Goal: Task Accomplishment & Management: Use online tool/utility

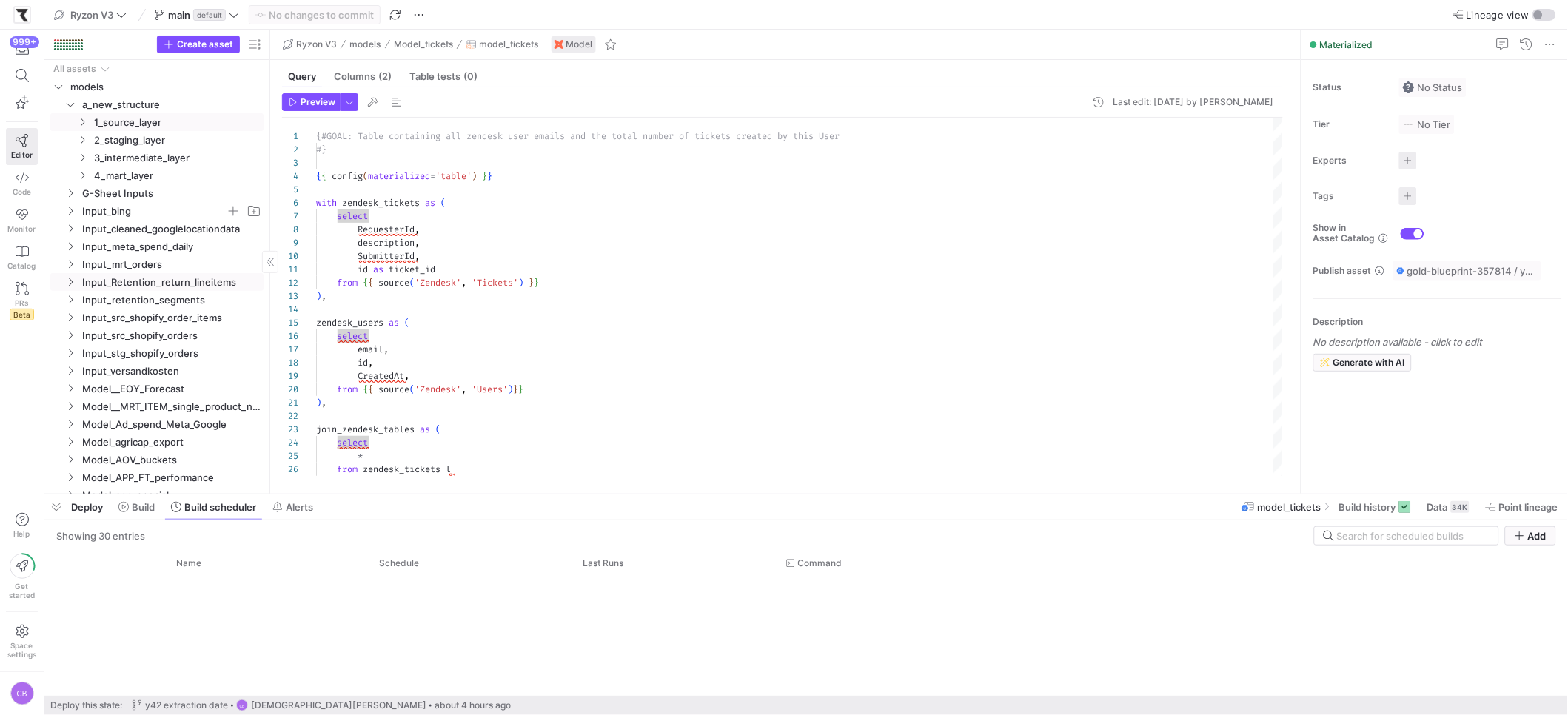
scroll to position [683, 0]
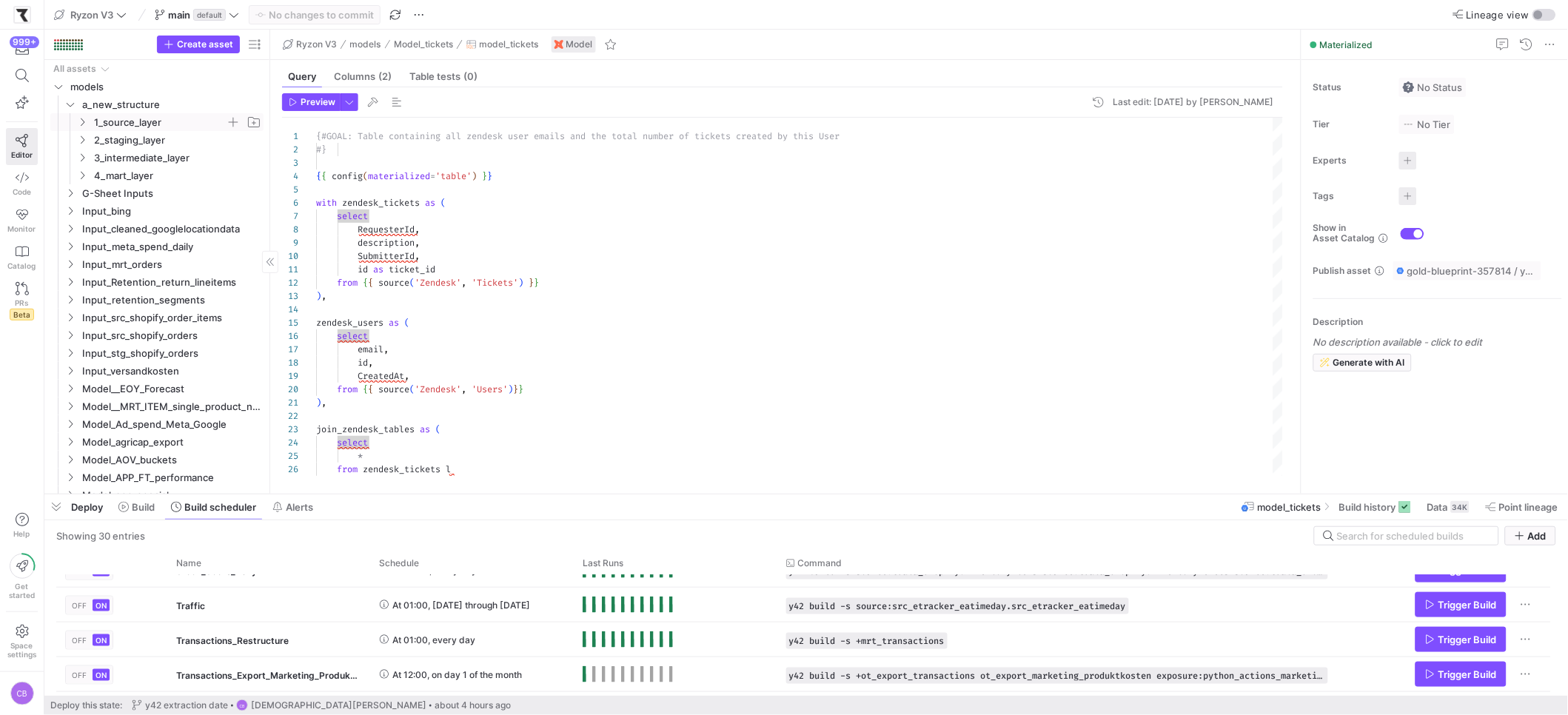
click at [84, 126] on y42-icon at bounding box center [82, 122] width 12 height 12
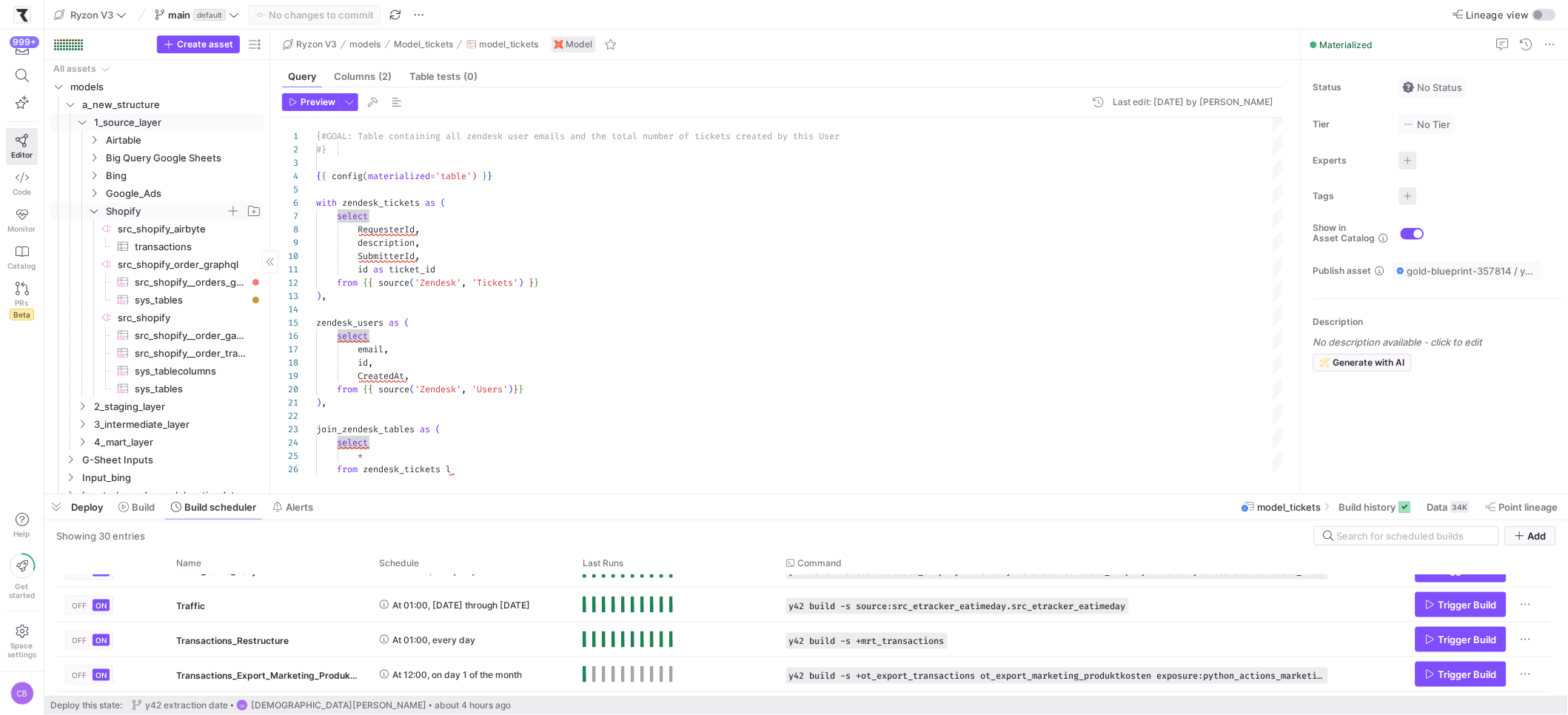
click at [100, 211] on span "Shopify" at bounding box center [175, 211] width 176 height 16
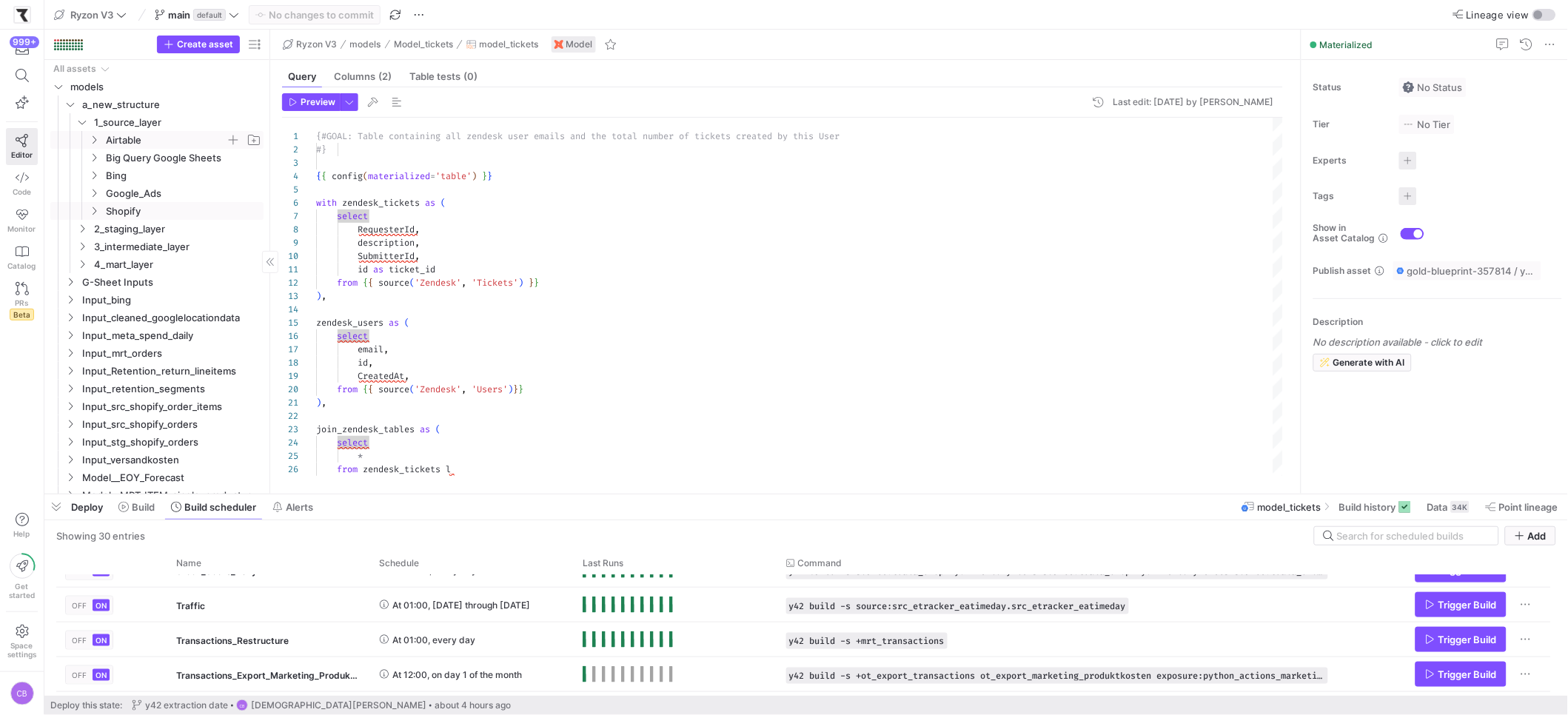
click at [101, 137] on span "Airtable" at bounding box center [175, 140] width 176 height 16
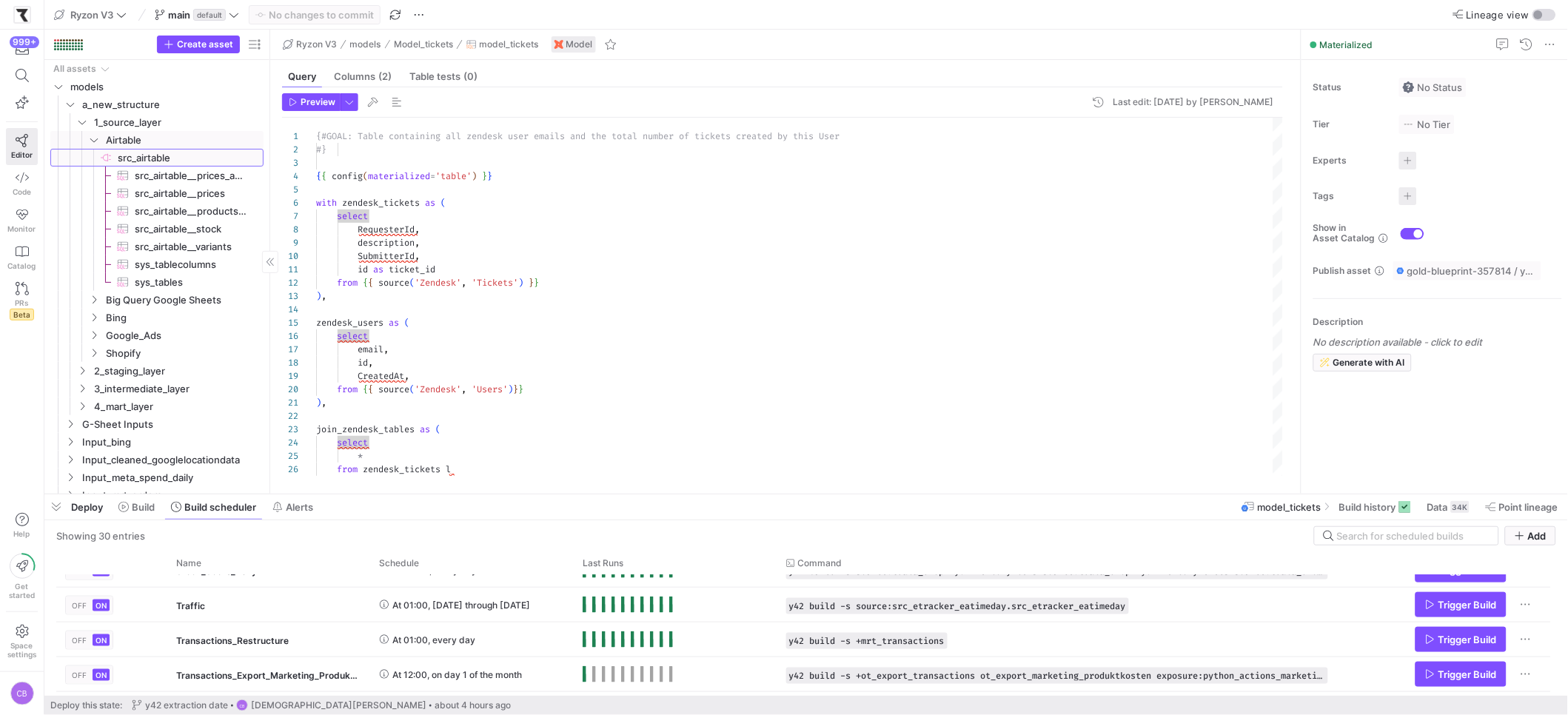
click at [152, 156] on span "src_airtable​​​​​​​​" at bounding box center [189, 158] width 144 height 17
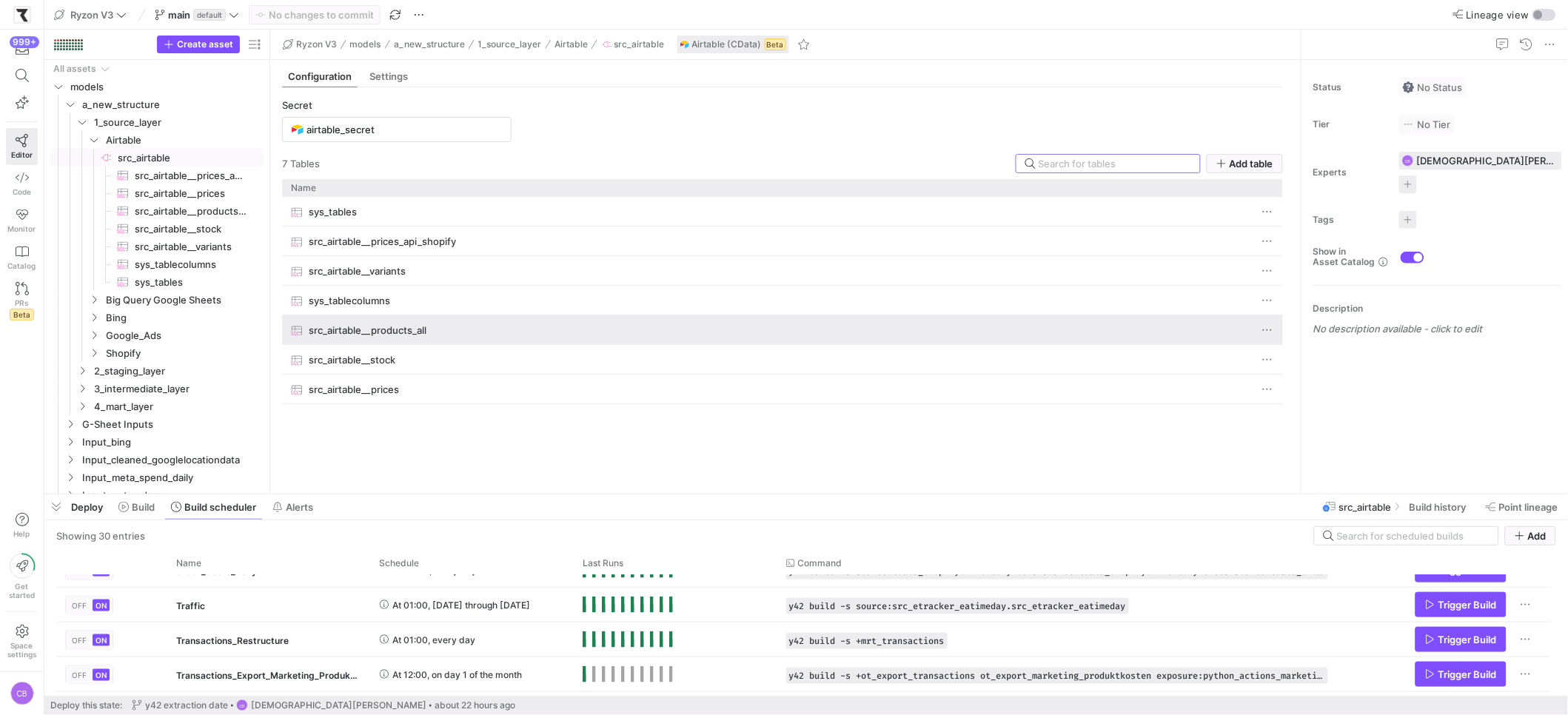
click at [424, 329] on span "src_airtable__products_all" at bounding box center [367, 330] width 118 height 29
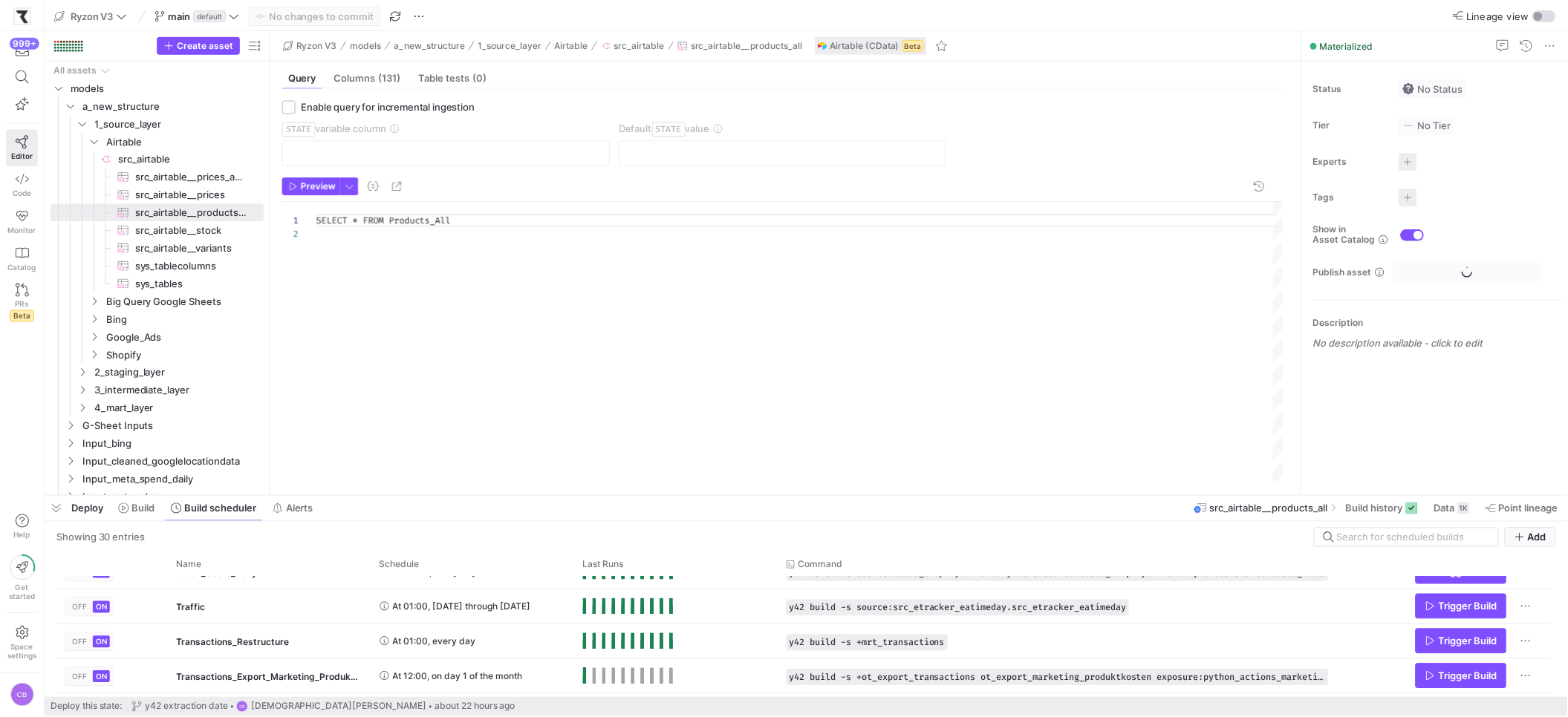
scroll to position [13, 0]
click at [327, 184] on span "Preview" at bounding box center [319, 185] width 35 height 11
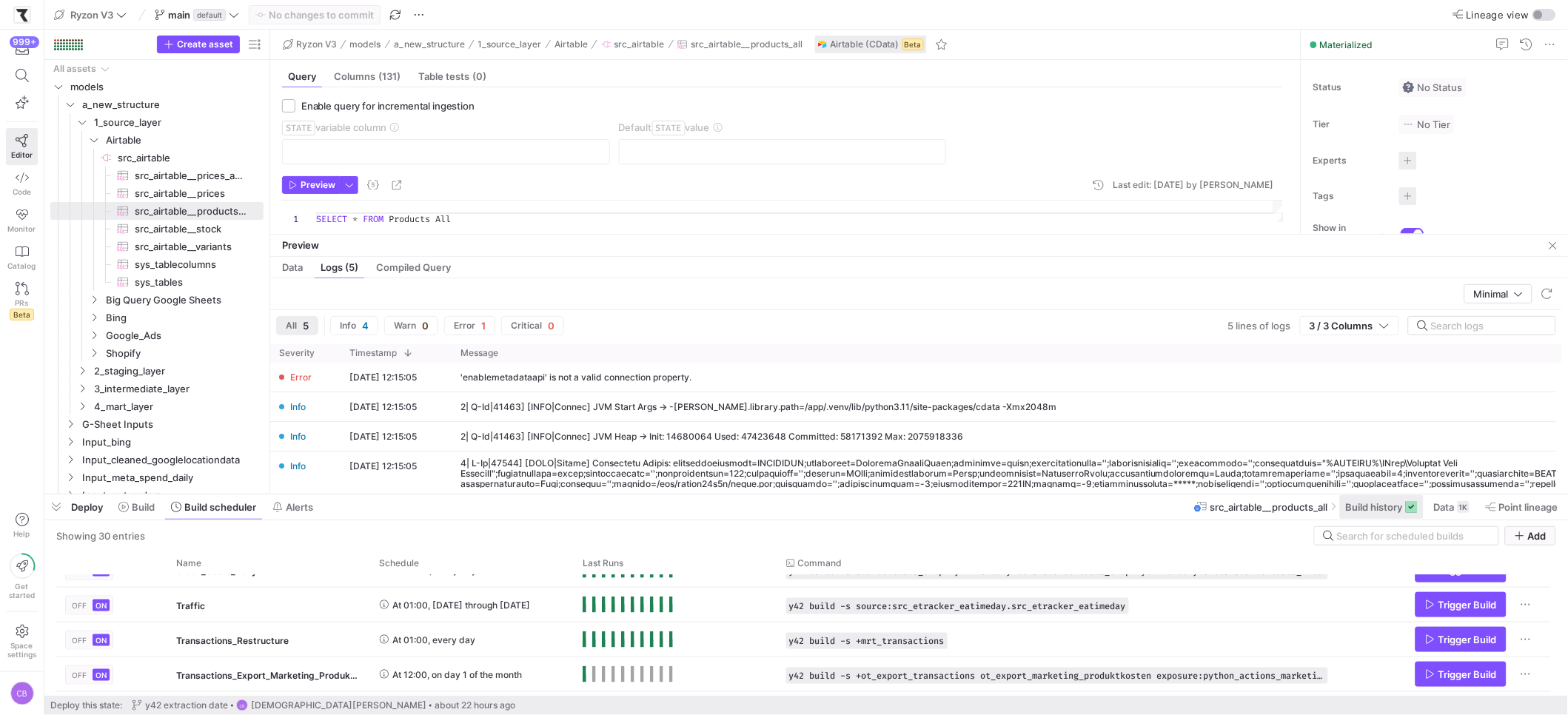
click at [1390, 508] on span "Build history" at bounding box center [1375, 507] width 57 height 12
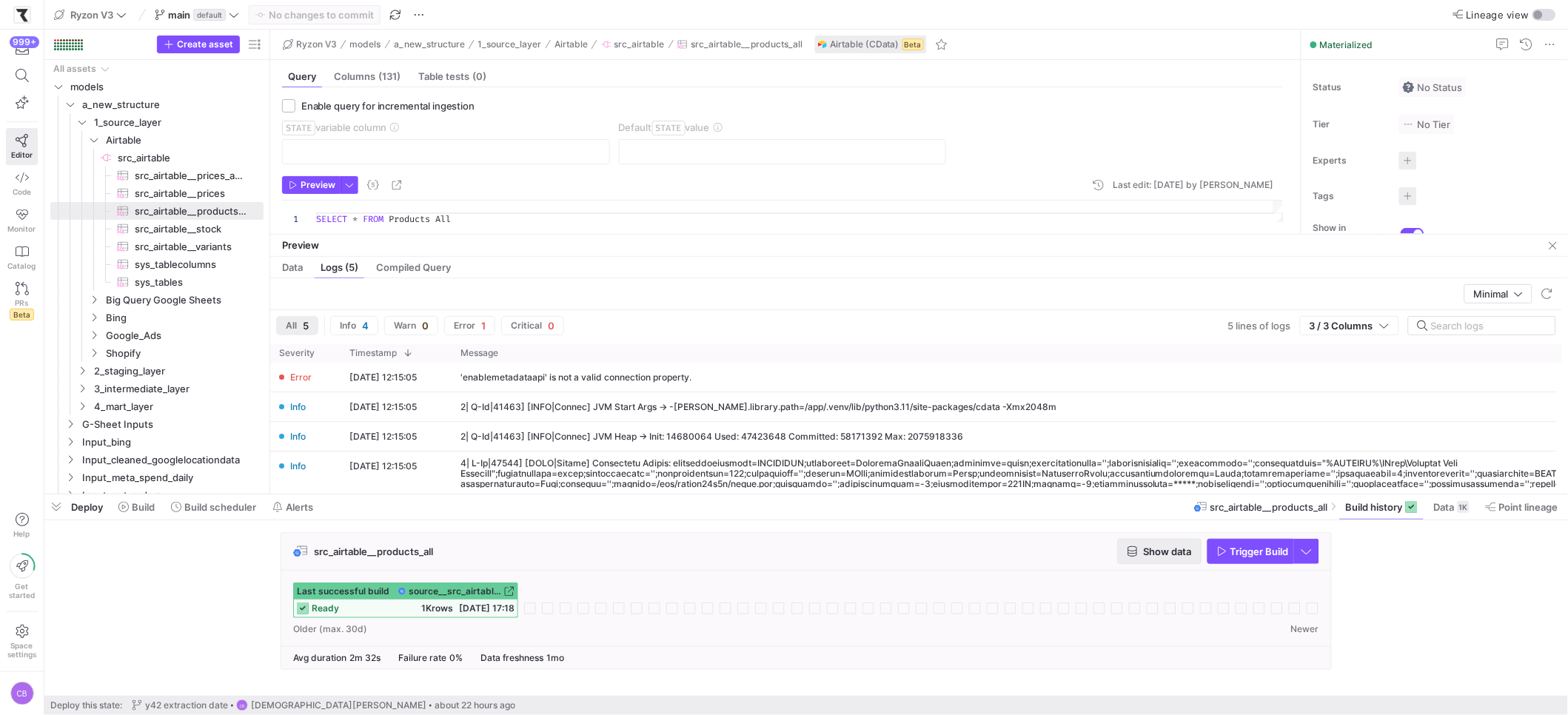
click at [1158, 562] on span "button" at bounding box center [1161, 551] width 83 height 23
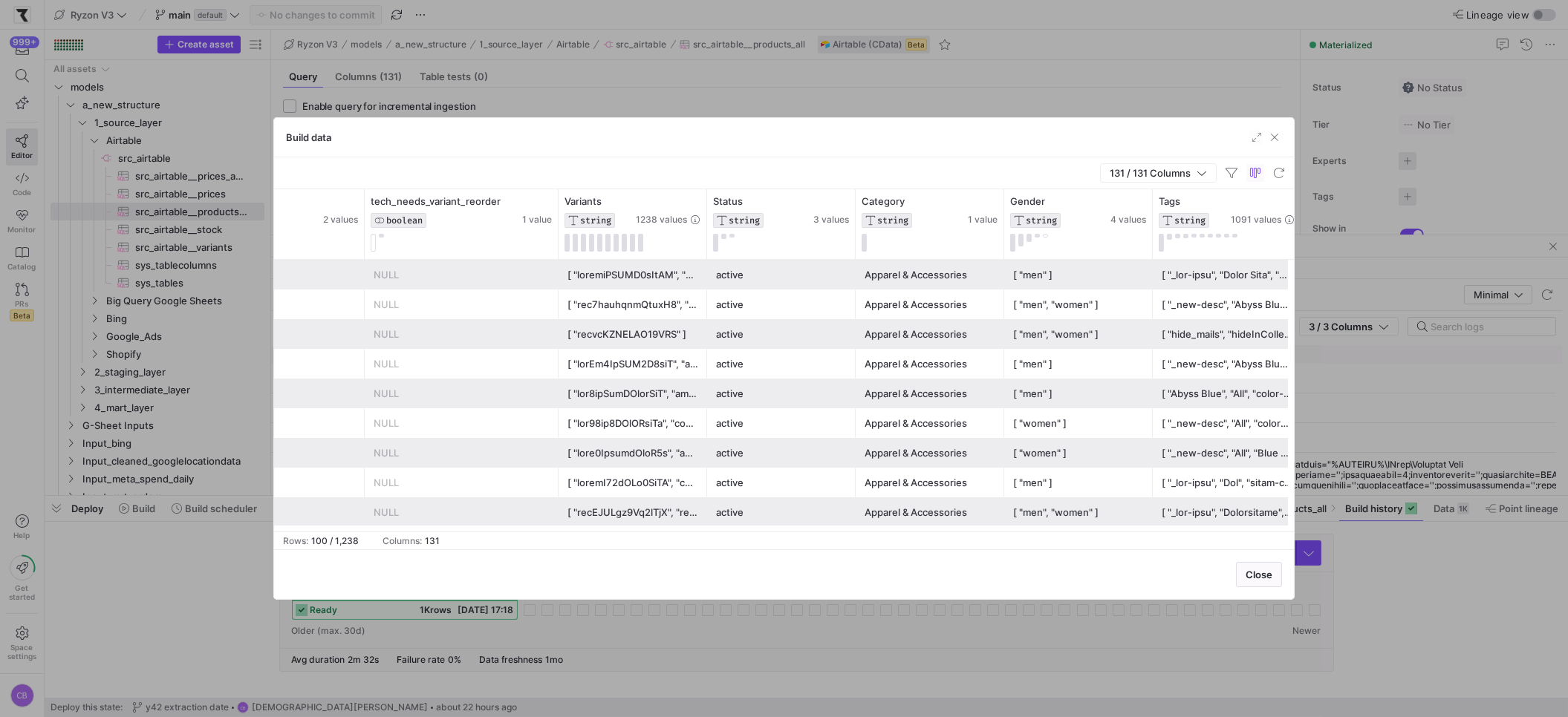
scroll to position [0, 1032]
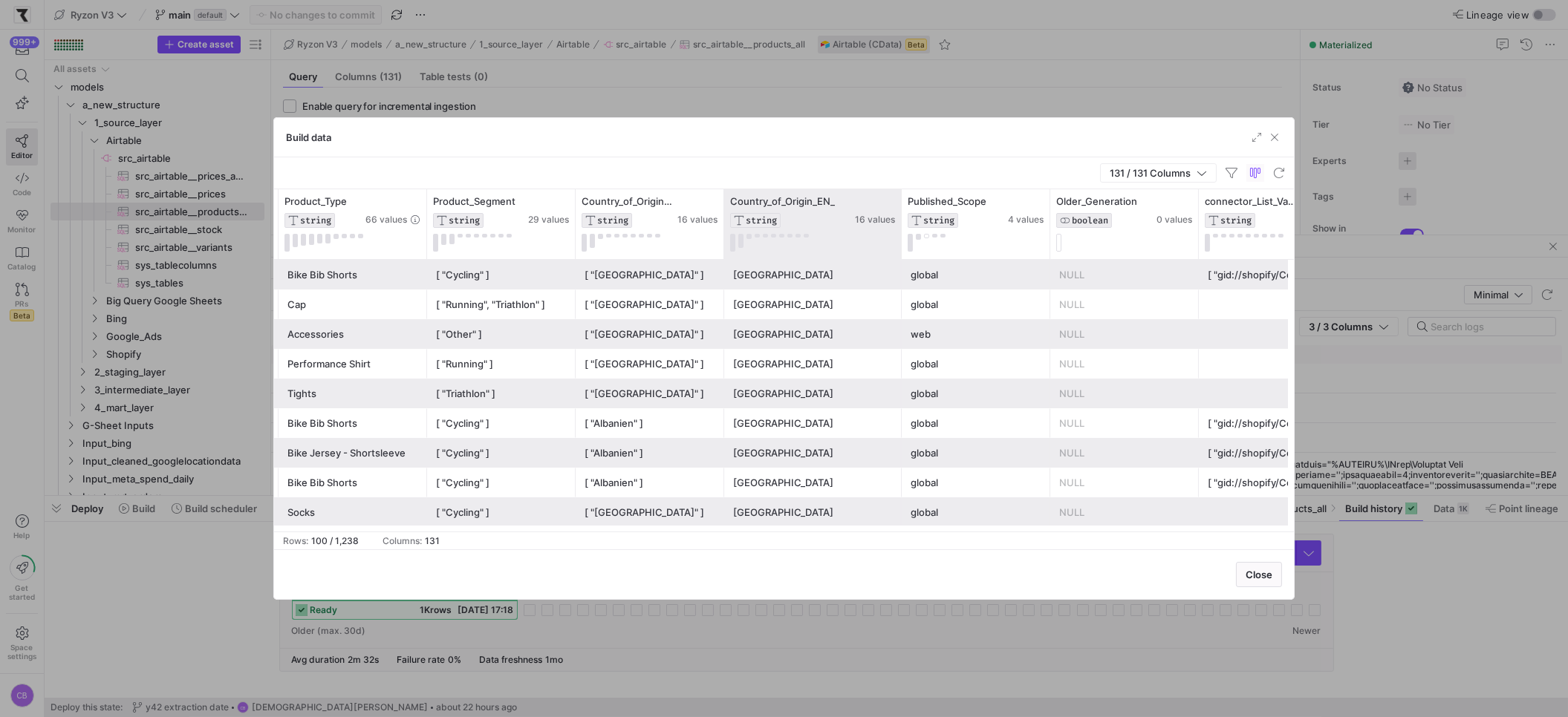
drag, startPoint x: 899, startPoint y: 226, endPoint x: 952, endPoint y: 223, distance: 53.1
click at [904, 223] on div at bounding box center [900, 224] width 6 height 70
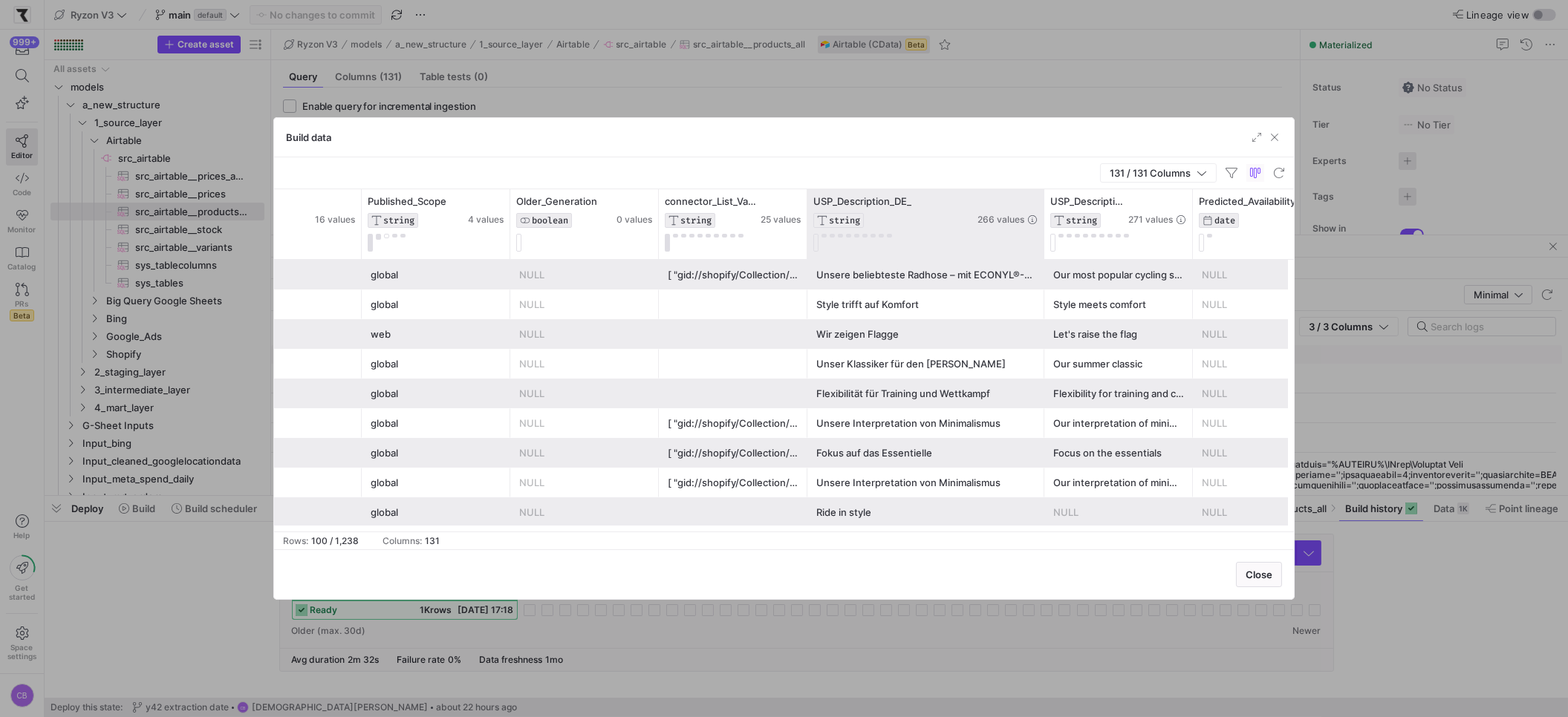
drag, startPoint x: 952, startPoint y: 215, endPoint x: 1041, endPoint y: 217, distance: 89.0
click at [1041, 217] on div at bounding box center [1043, 224] width 6 height 70
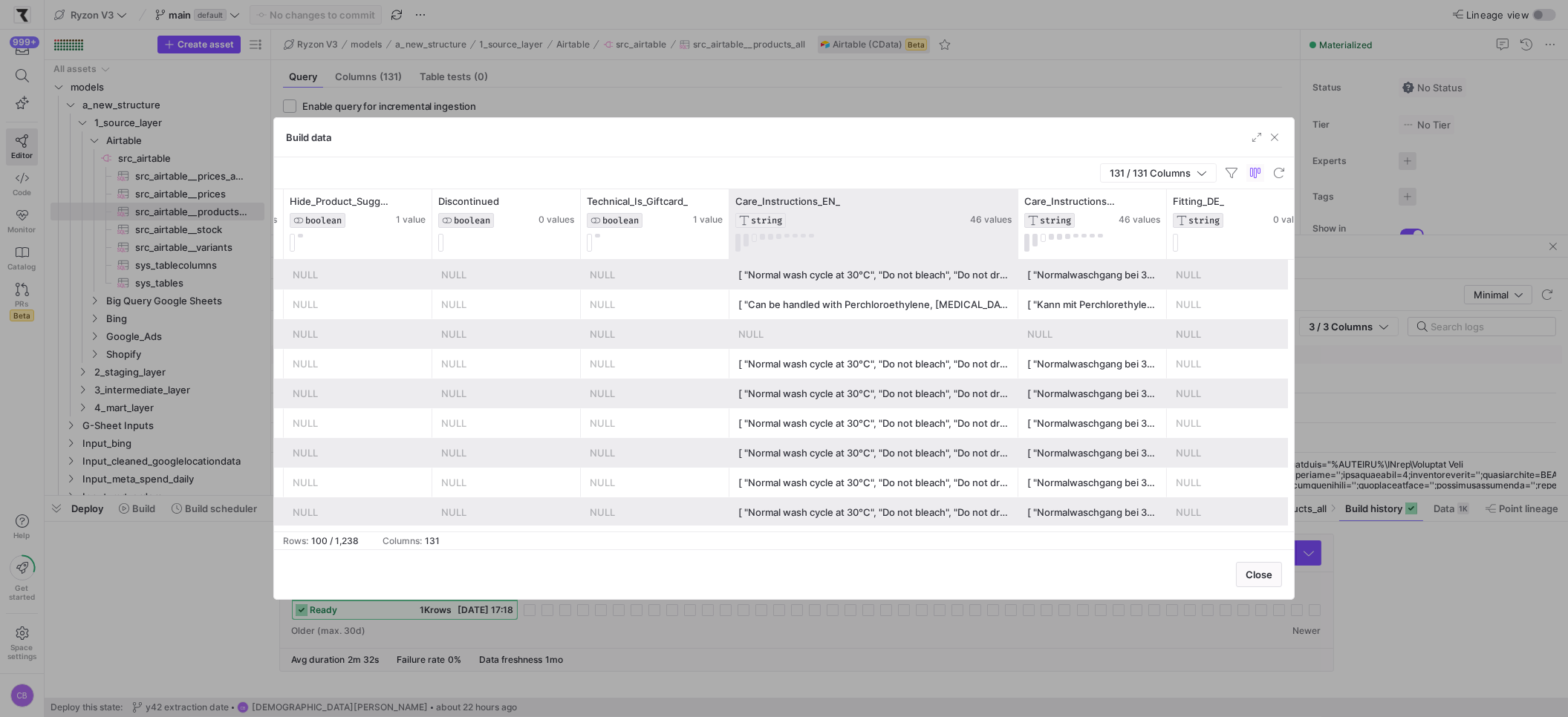
drag, startPoint x: 876, startPoint y: 239, endPoint x: 1041, endPoint y: 235, distance: 165.0
click at [1021, 235] on div at bounding box center [1017, 224] width 6 height 70
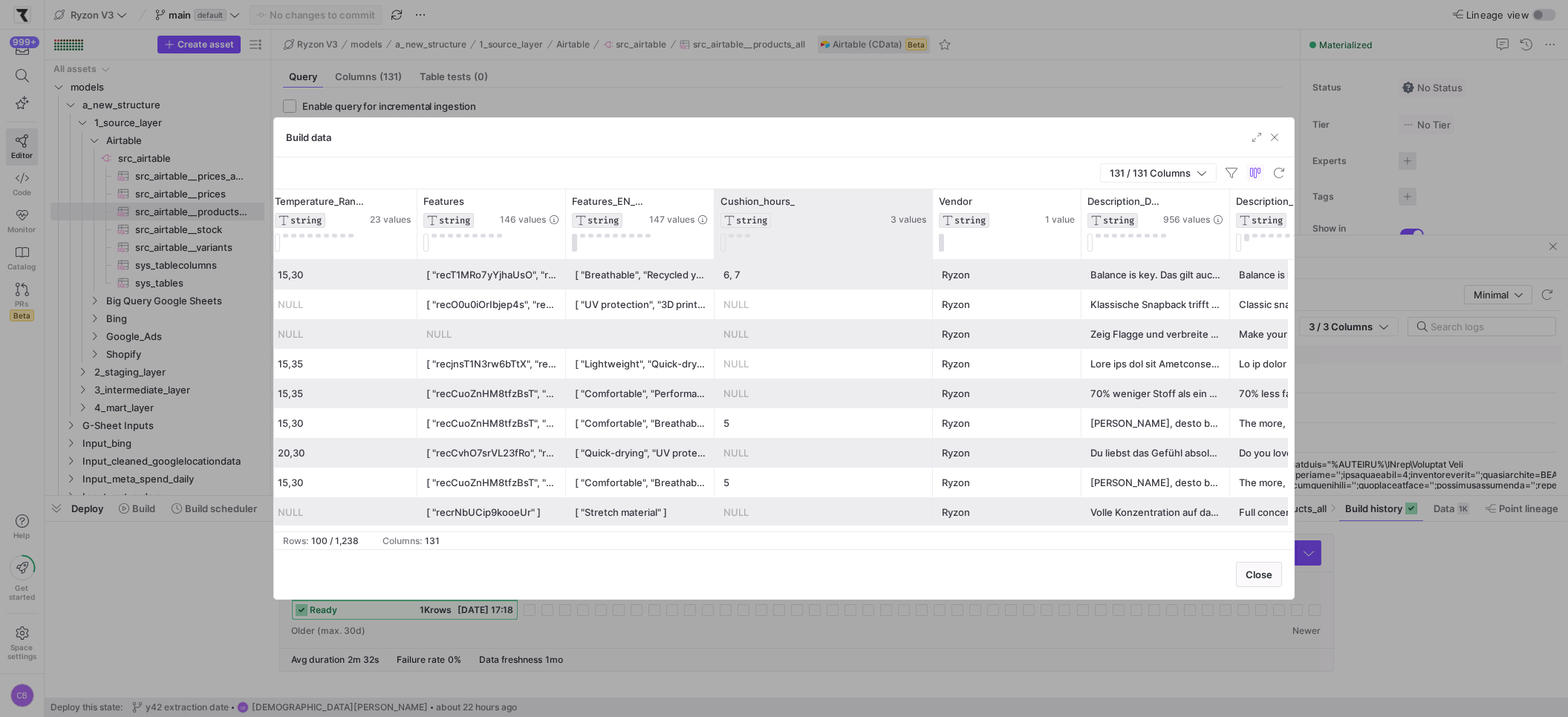
drag, startPoint x: 859, startPoint y: 219, endPoint x: 928, endPoint y: 223, distance: 69.1
click at [929, 223] on div at bounding box center [932, 224] width 6 height 70
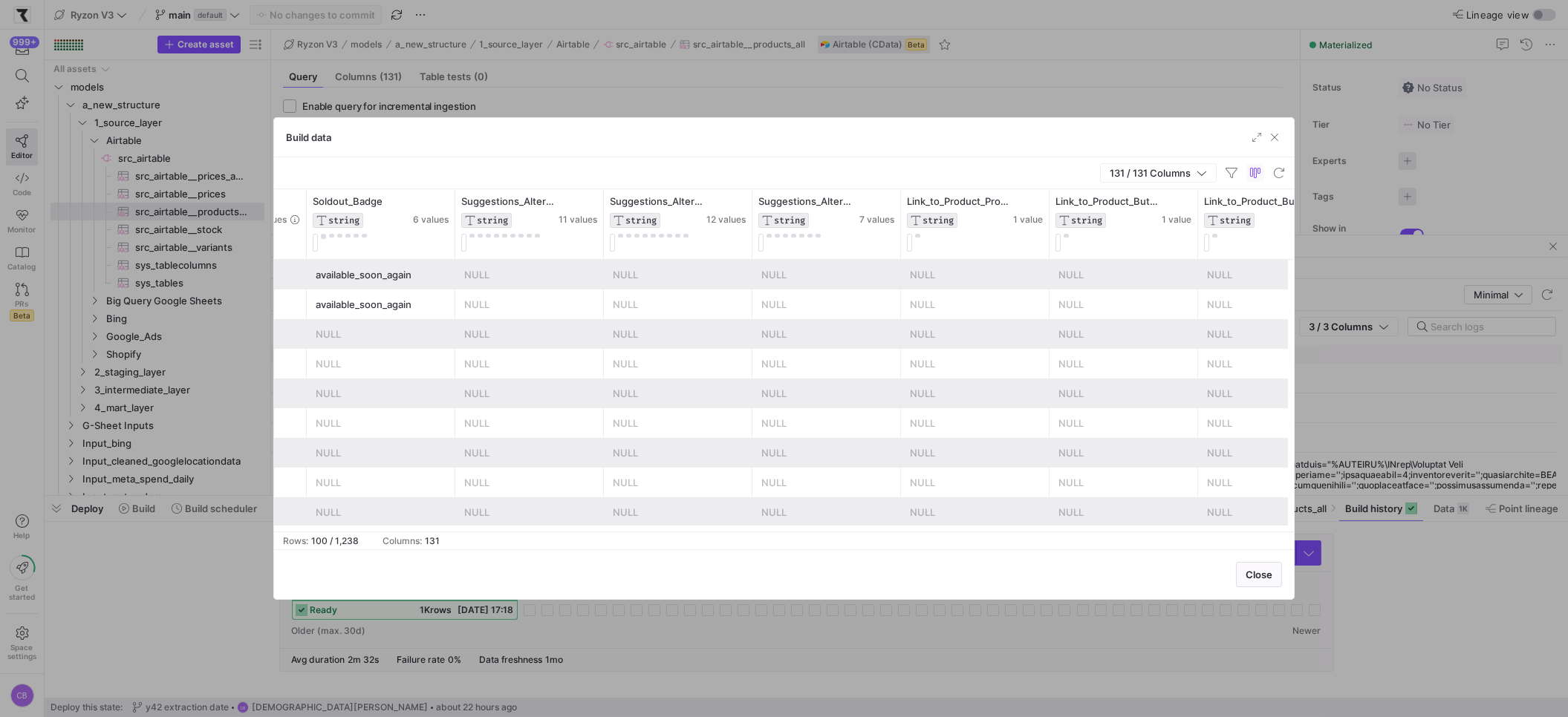
scroll to position [0, 10309]
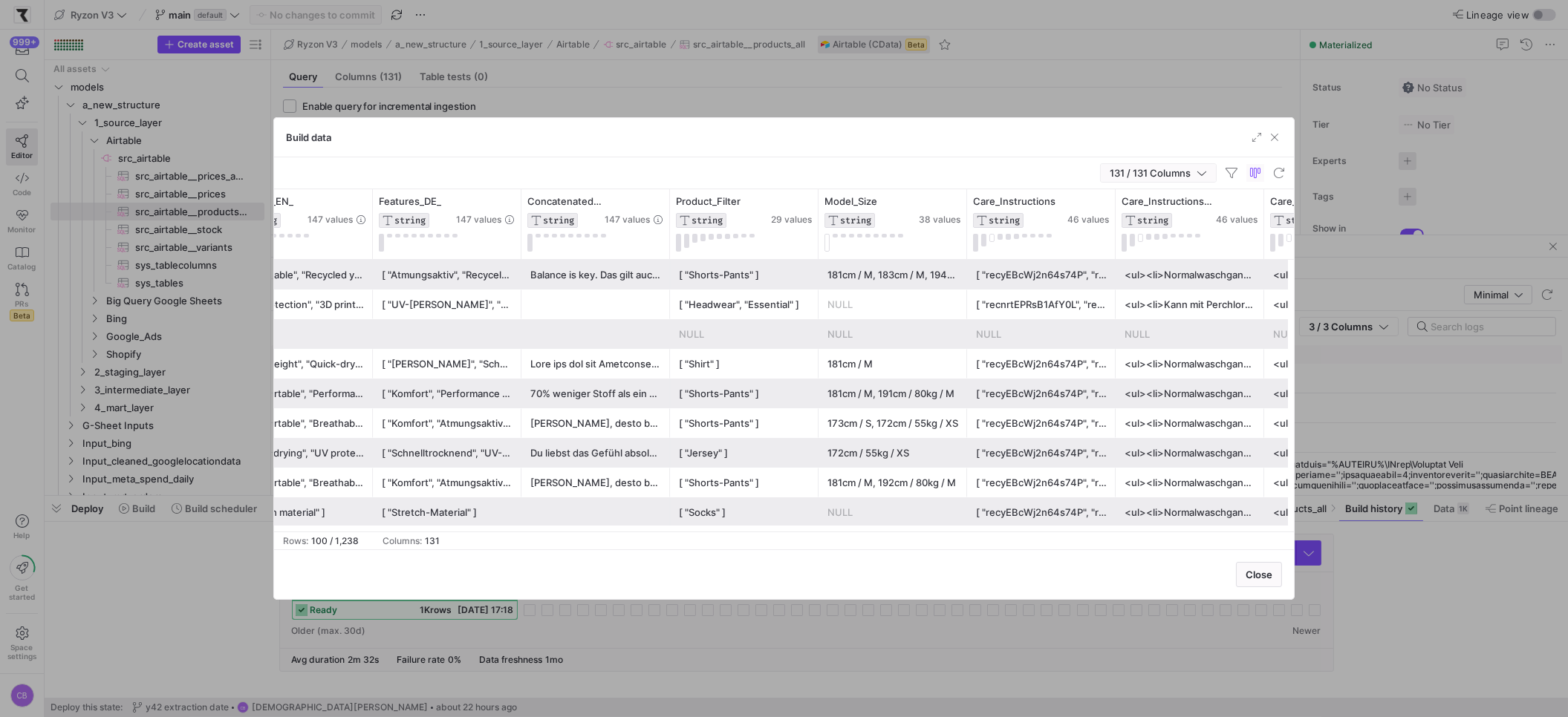
click at [1204, 172] on icon "button" at bounding box center [1202, 174] width 9 height 4
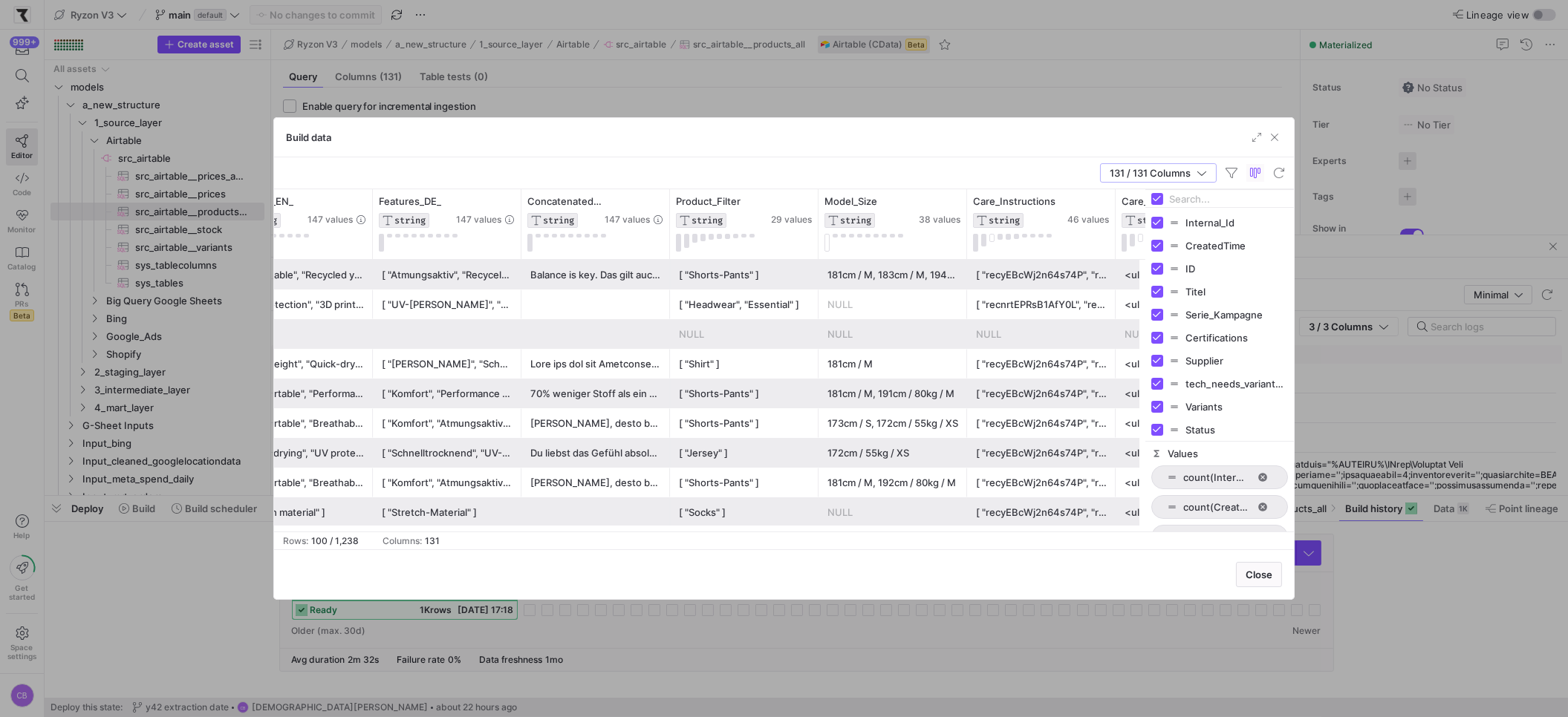
click at [1181, 197] on input "Filter Columns Input" at bounding box center [1229, 199] width 119 height 30
type input "p"
drag, startPoint x: 1278, startPoint y: 130, endPoint x: 1266, endPoint y: 176, distance: 47.5
click at [1278, 130] on span "button" at bounding box center [1274, 137] width 15 height 15
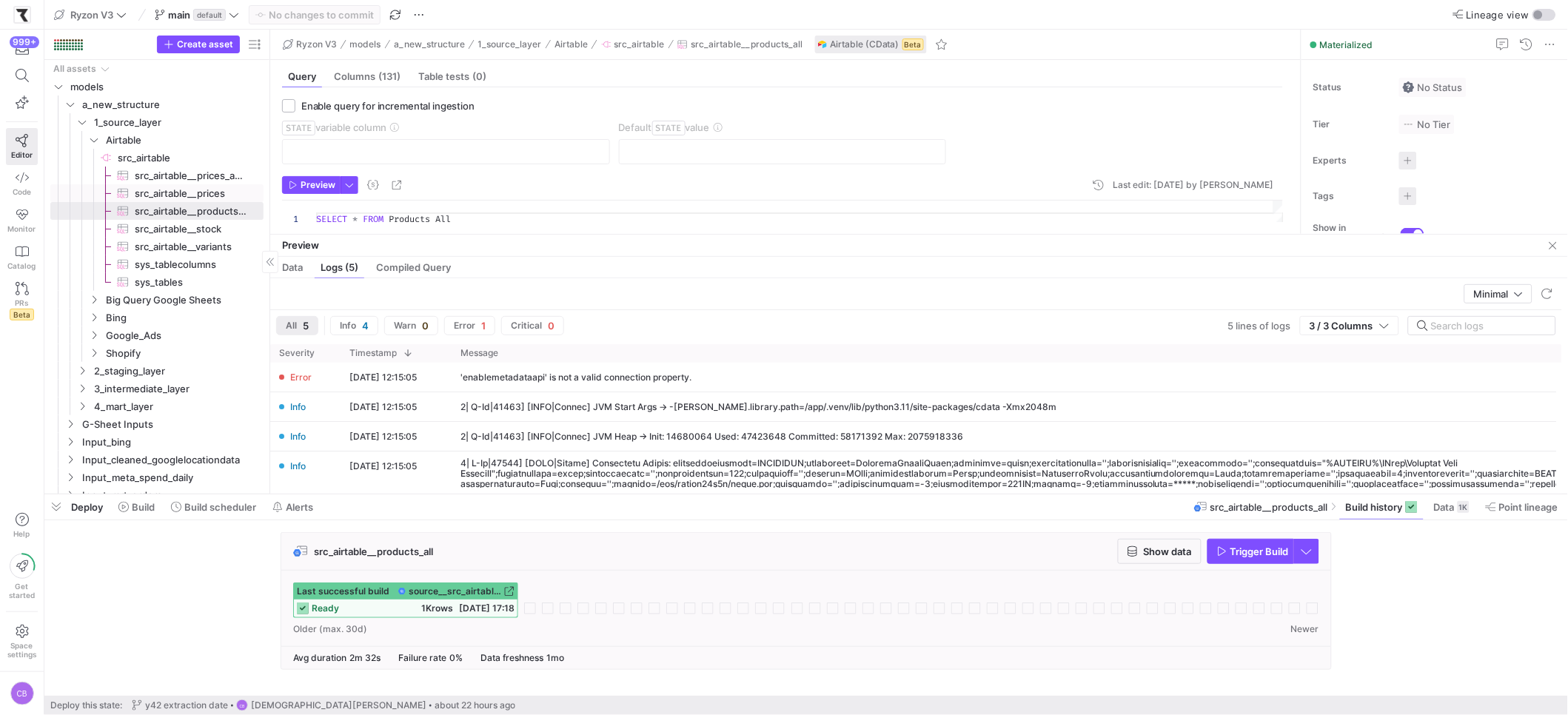
click at [218, 193] on span "src_airtable__prices​​​​​​​​​" at bounding box center [190, 193] width 112 height 17
type textarea "SELECT * FROM Prices"
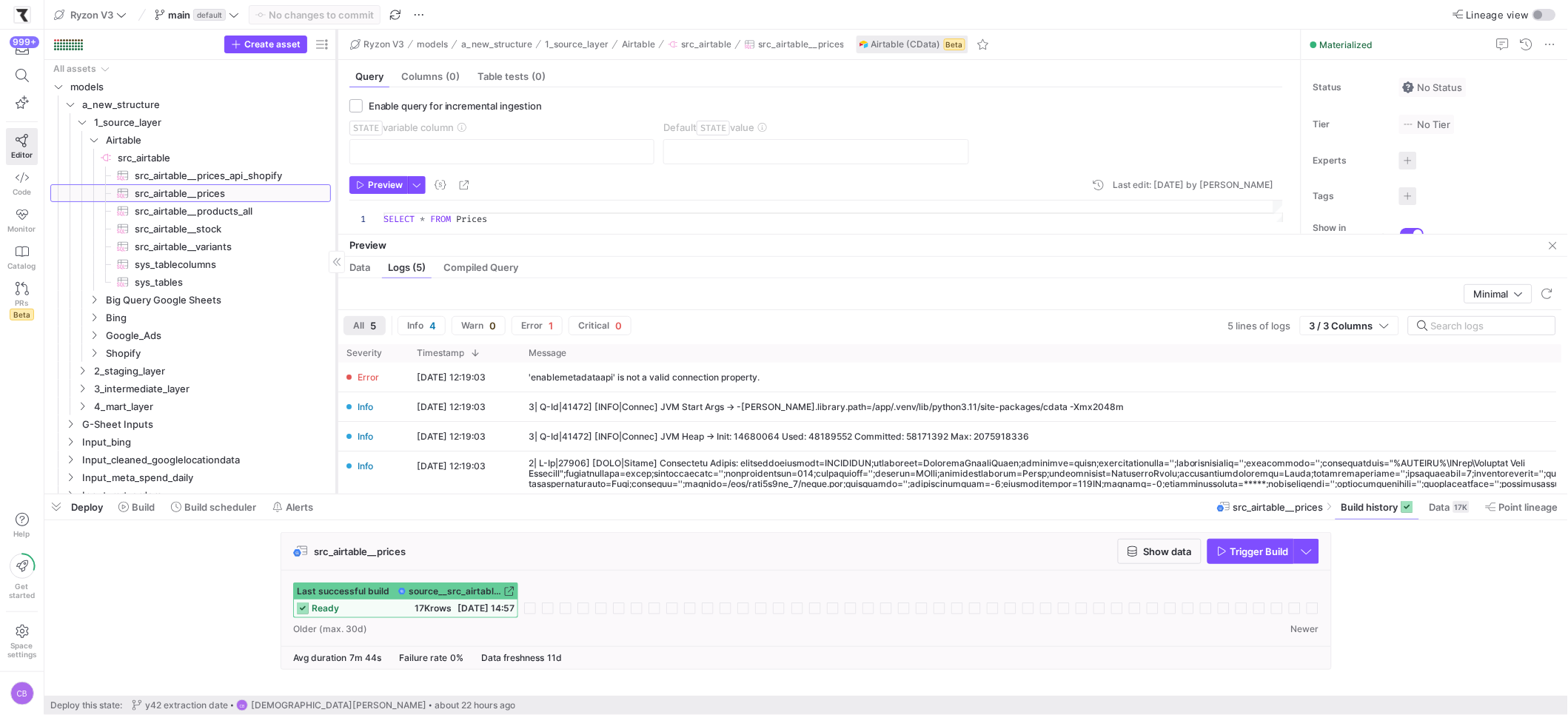
drag, startPoint x: 269, startPoint y: 187, endPoint x: 337, endPoint y: 180, distance: 68.4
click at [337, 180] on div at bounding box center [337, 261] width 1 height 464
click at [1176, 554] on span "Show data" at bounding box center [1169, 551] width 48 height 12
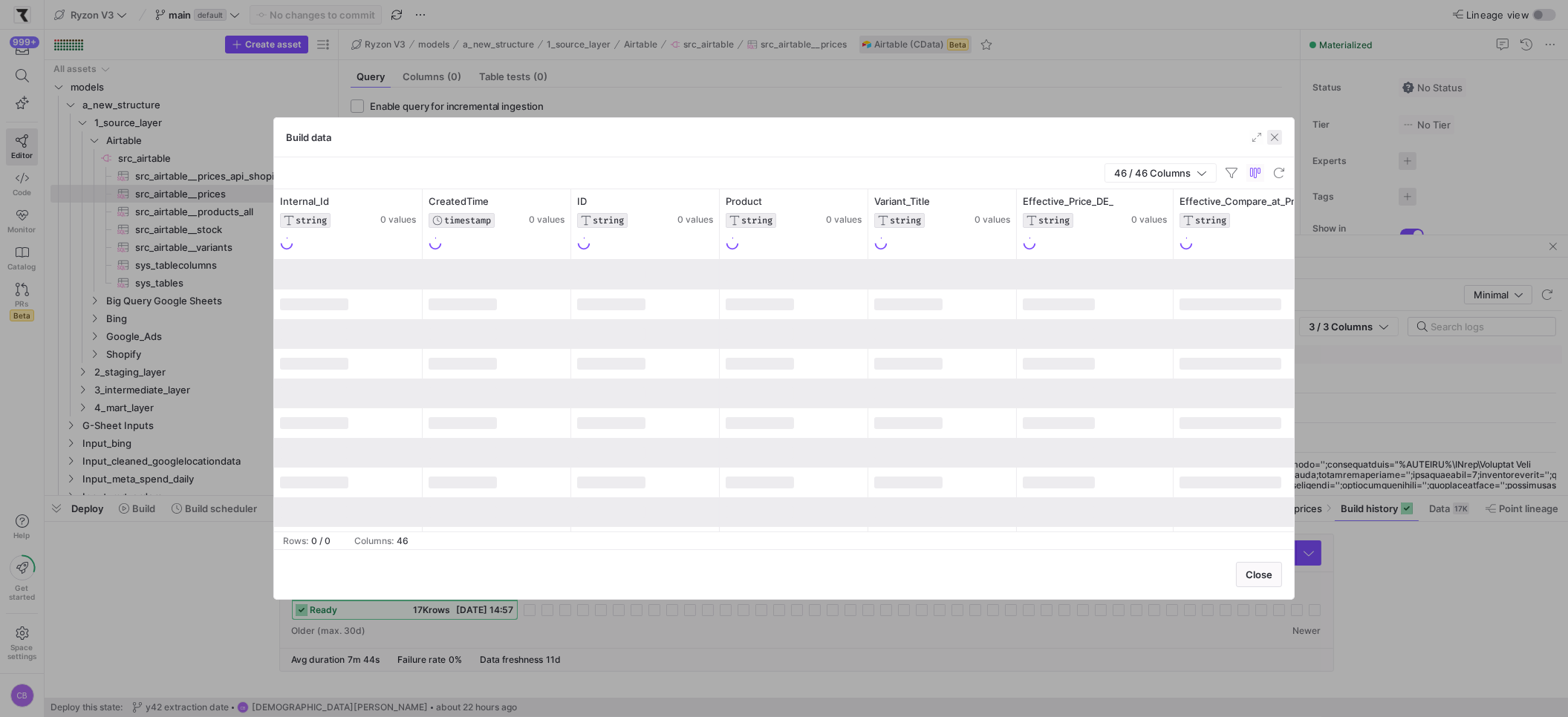
click at [1275, 136] on span "button" at bounding box center [1274, 137] width 15 height 15
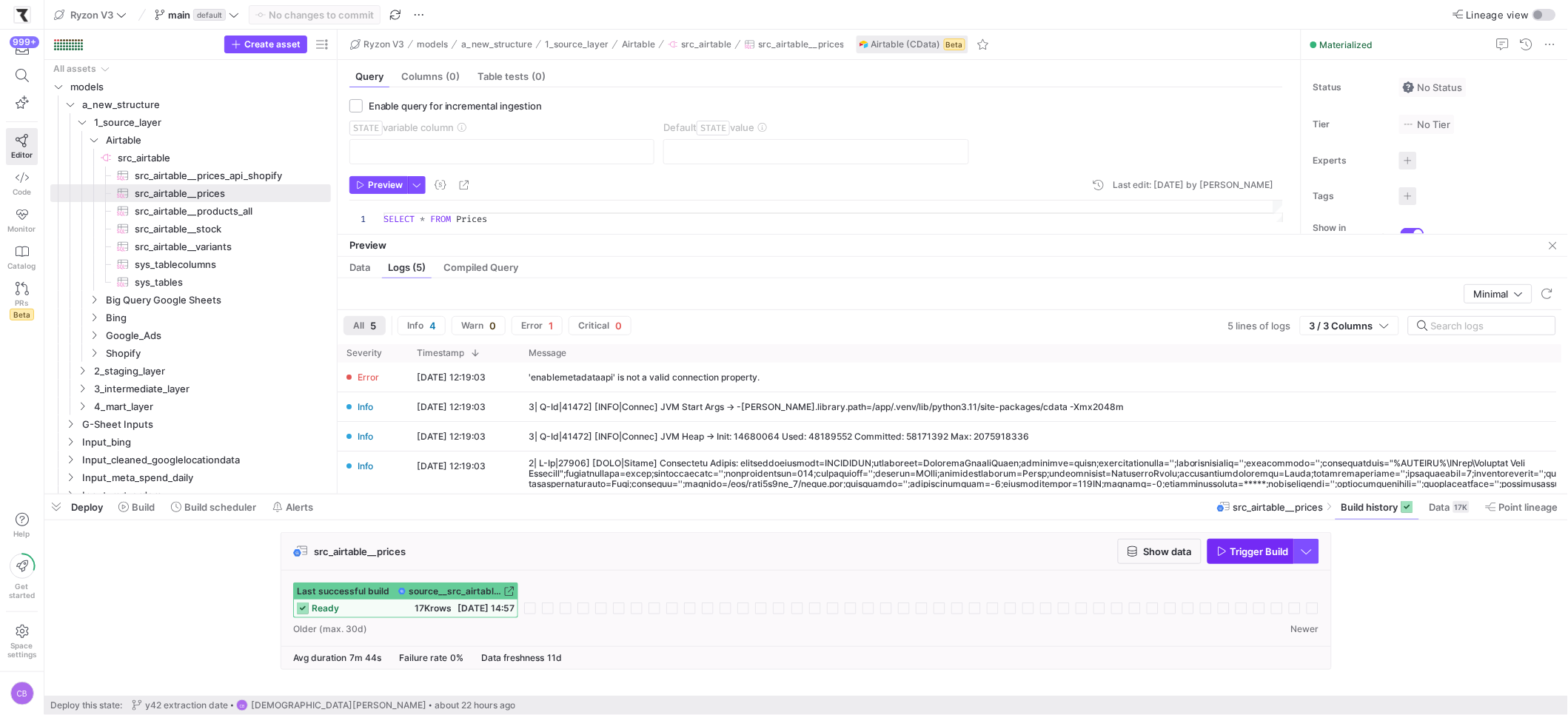
click at [1248, 562] on span "button" at bounding box center [1250, 551] width 85 height 23
click at [1183, 554] on span "Show data" at bounding box center [1169, 551] width 48 height 12
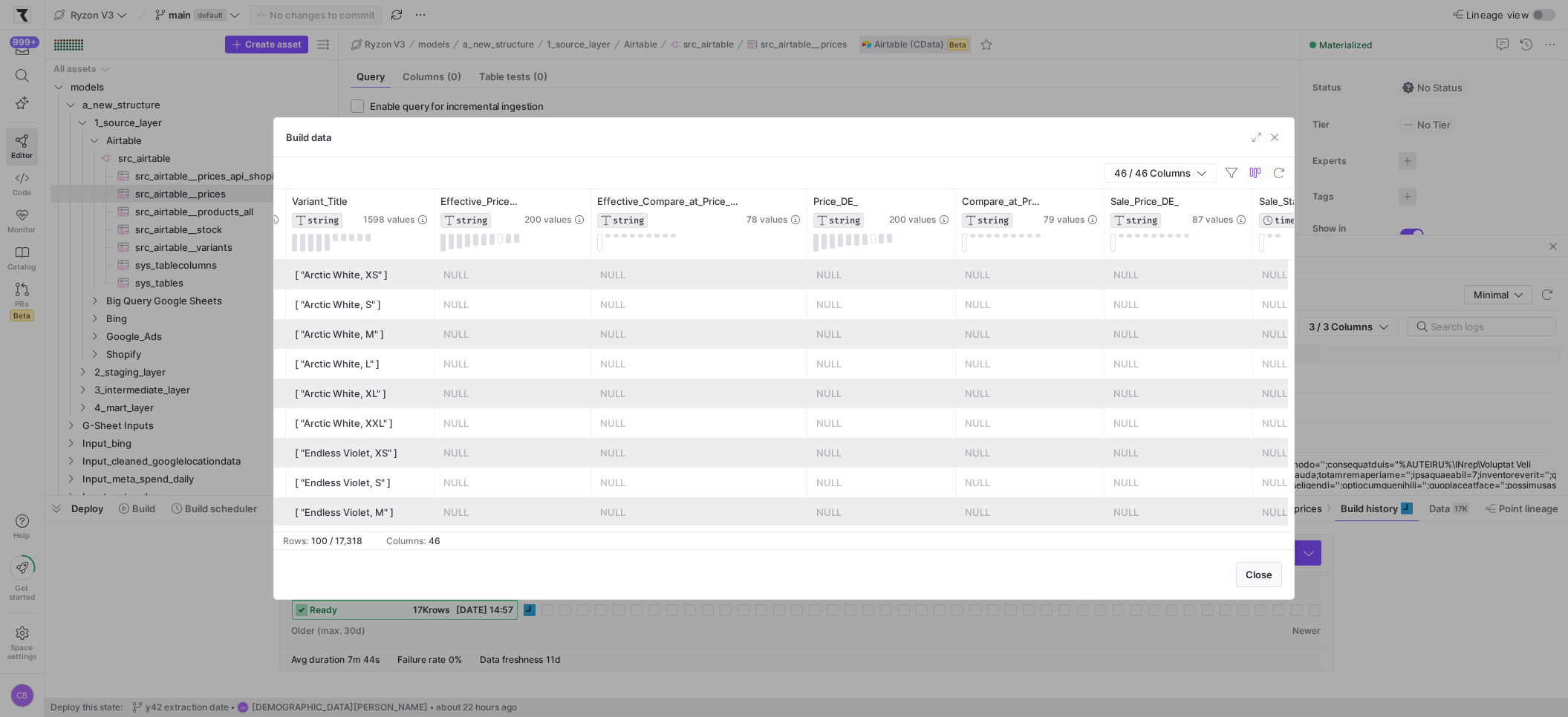
scroll to position [0, 583]
click at [329, 282] on div "[ "Arctic White, XS" ]" at bounding box center [359, 275] width 131 height 29
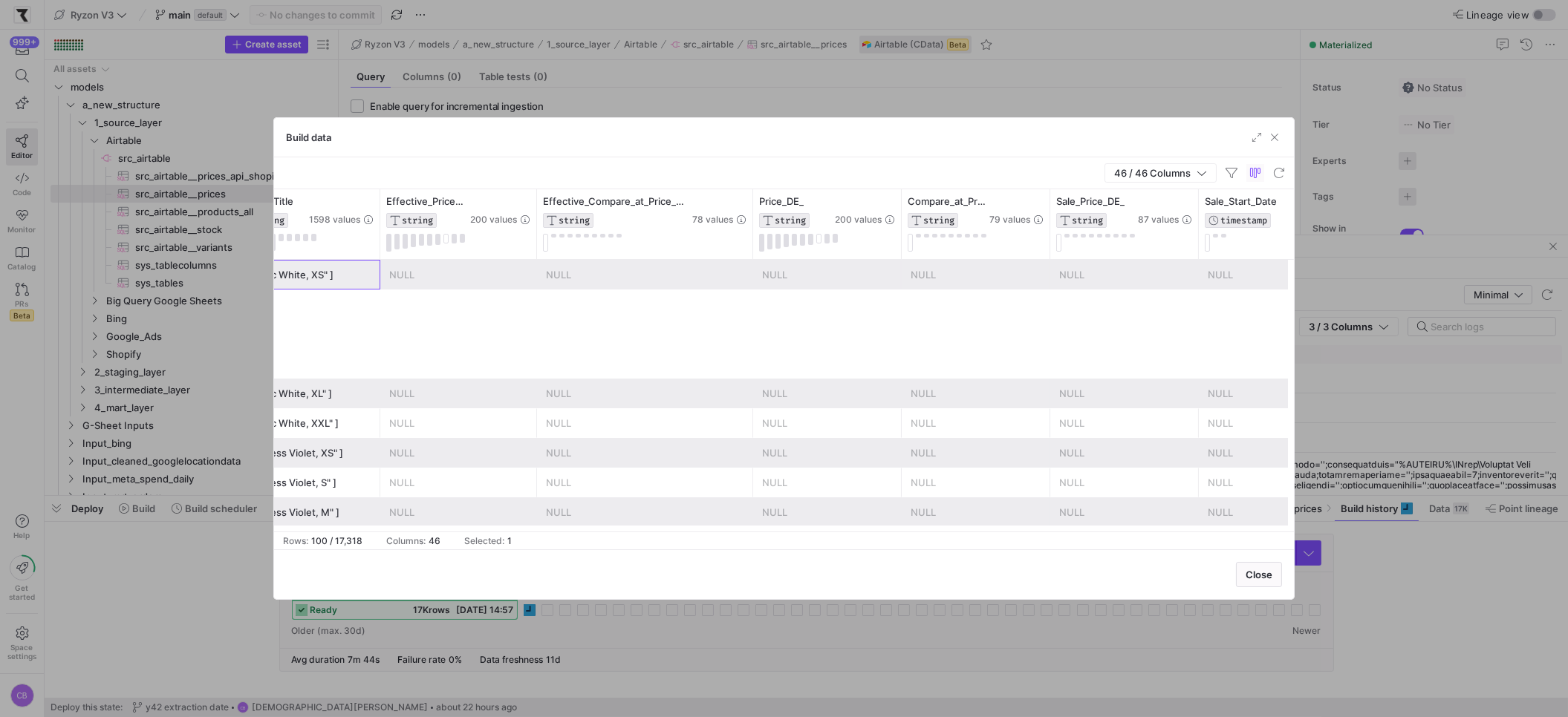
scroll to position [637, 0]
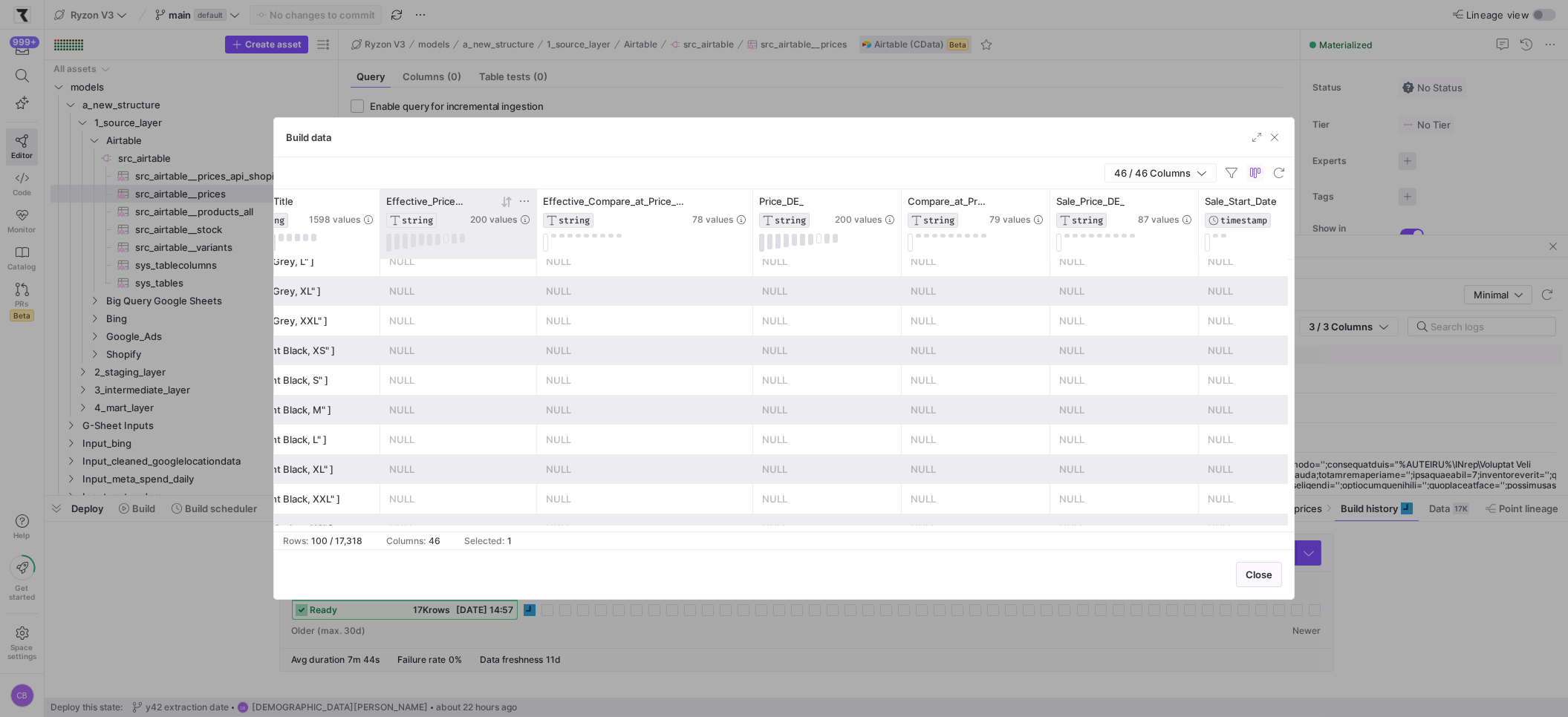
click at [502, 202] on icon at bounding box center [506, 202] width 12 height 12
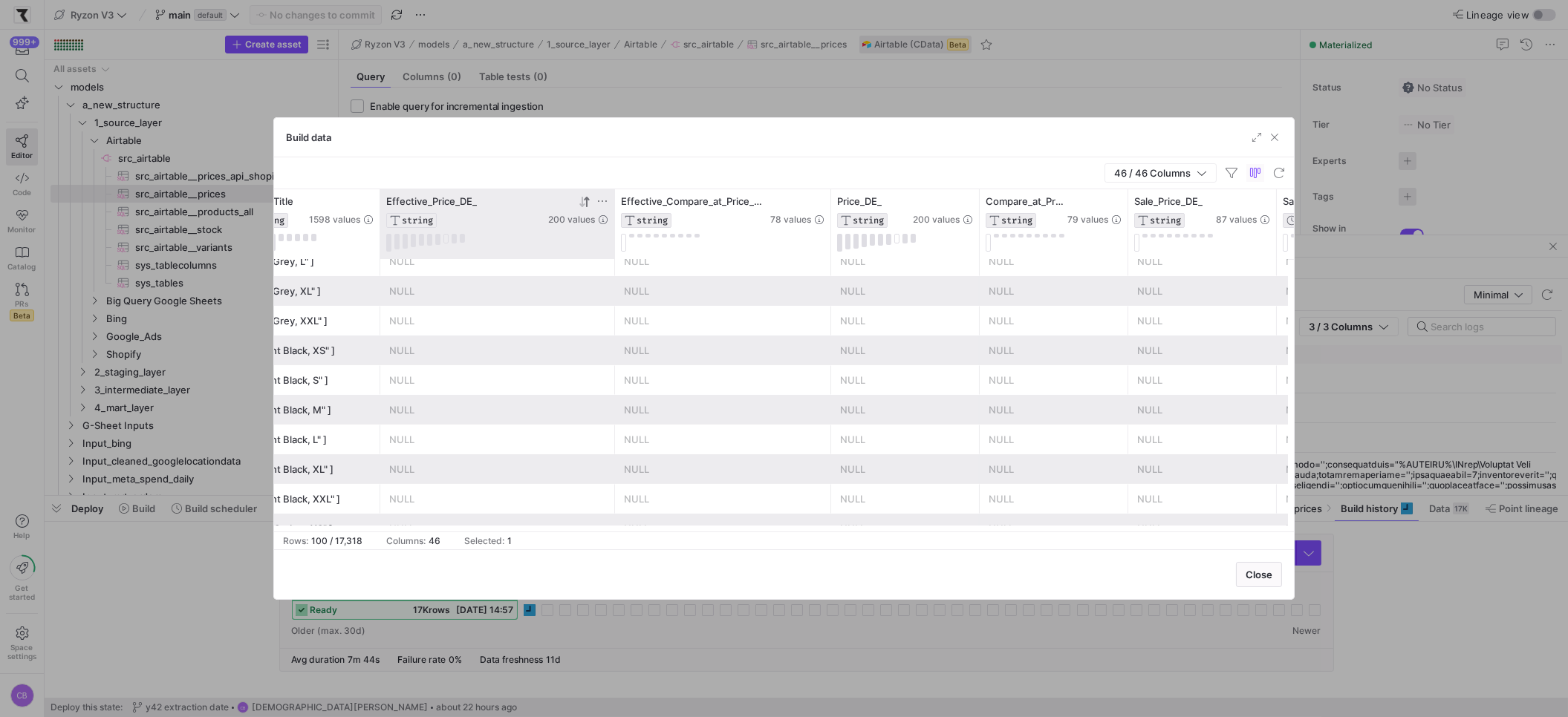
drag, startPoint x: 535, startPoint y: 207, endPoint x: 613, endPoint y: 214, distance: 78.3
click at [613, 214] on div at bounding box center [614, 224] width 6 height 70
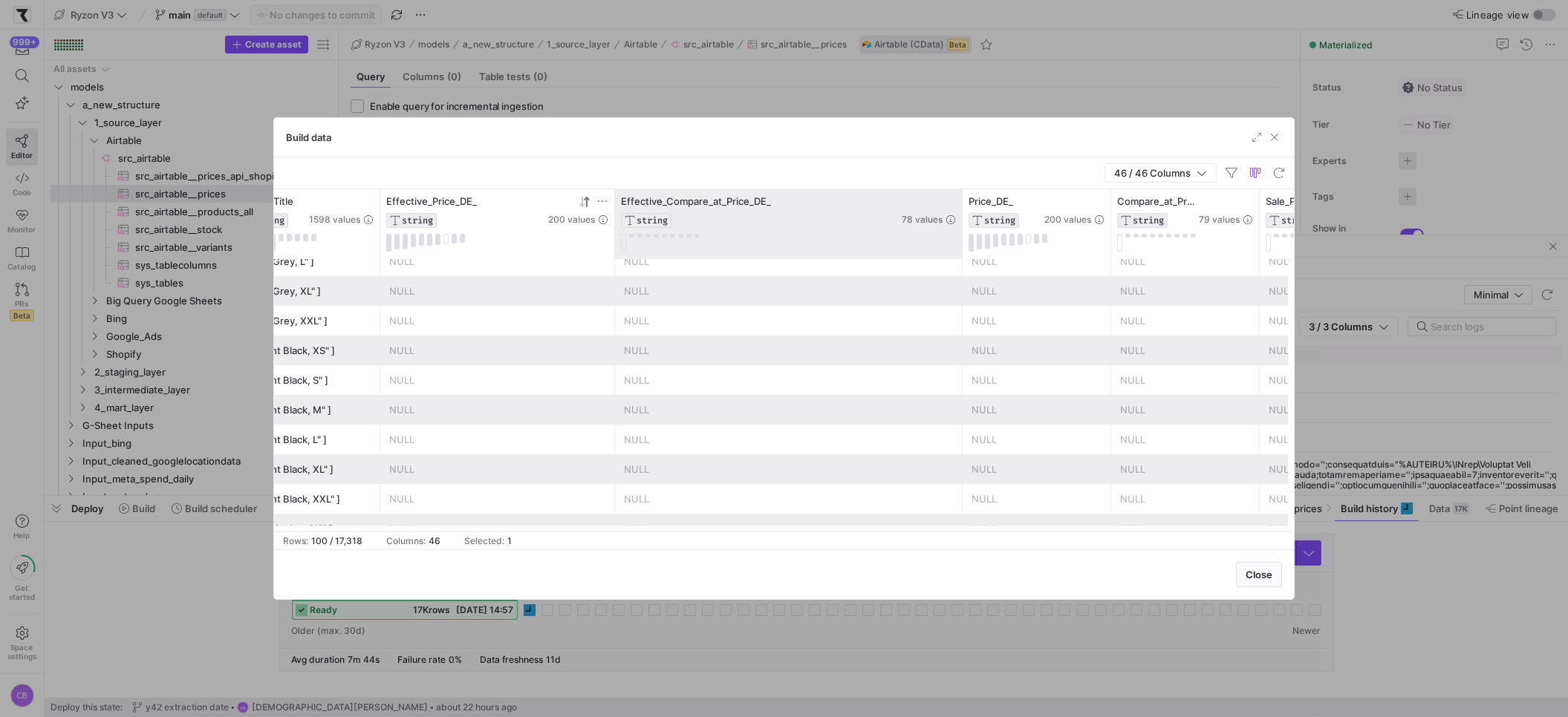
drag, startPoint x: 827, startPoint y: 219, endPoint x: 959, endPoint y: 244, distance: 134.3
click at [959, 244] on div at bounding box center [961, 224] width 6 height 70
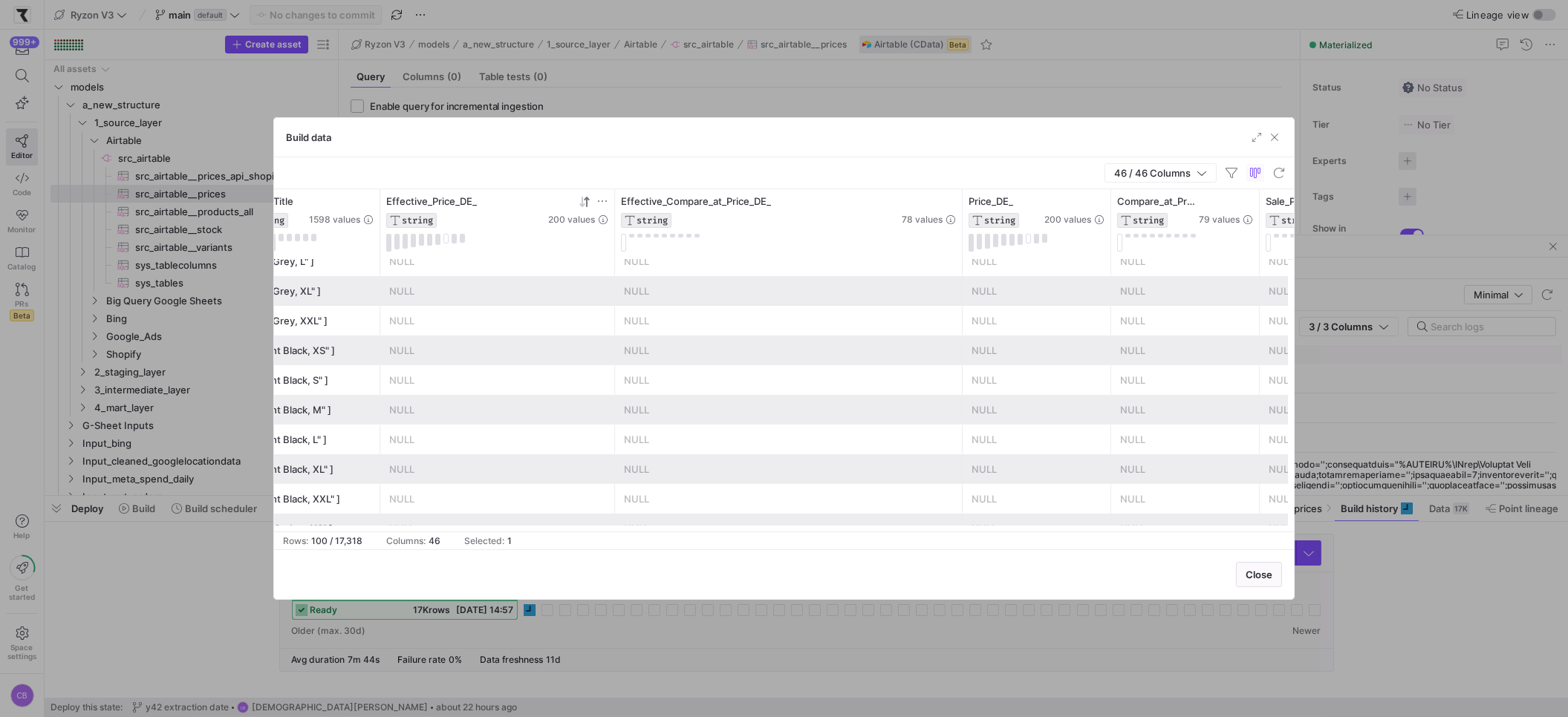
scroll to position [648, 0]
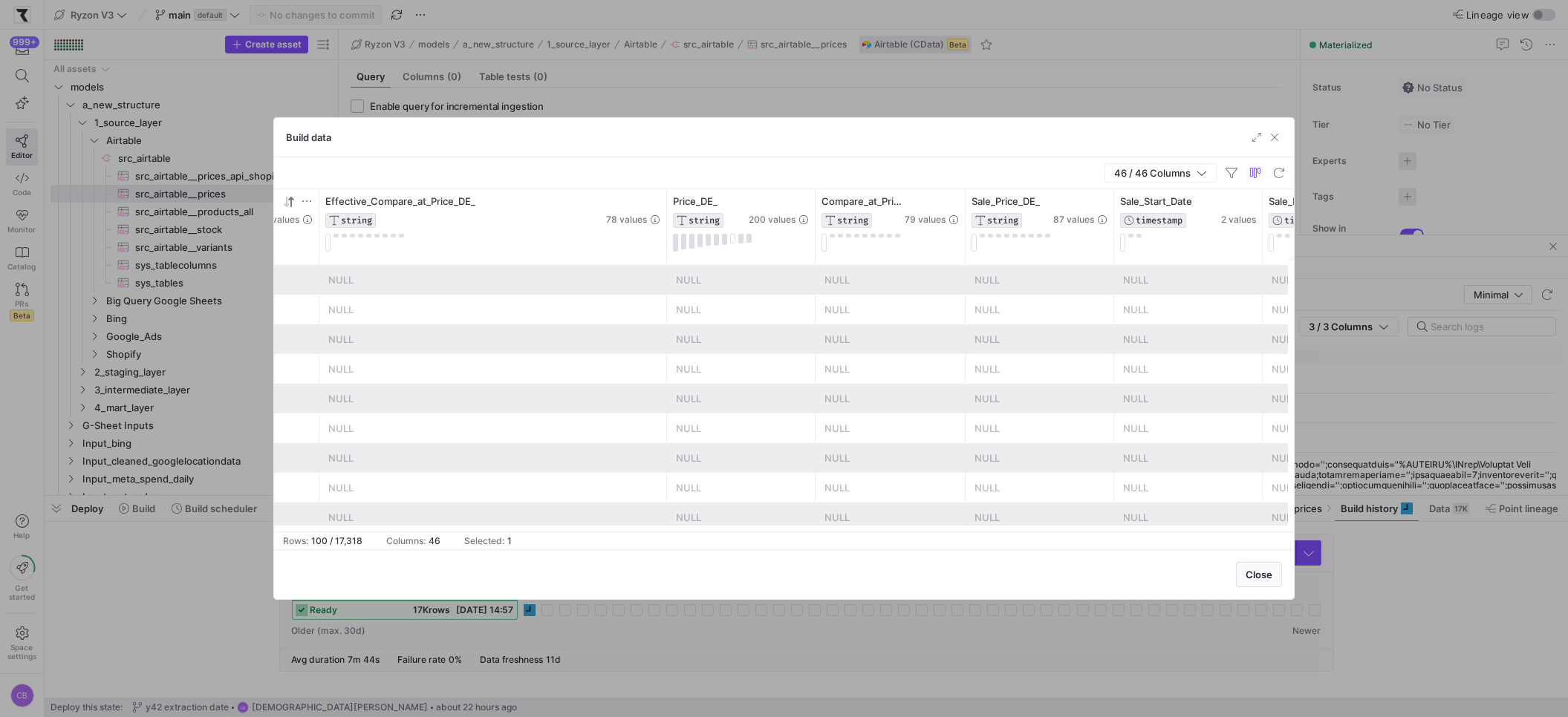
drag, startPoint x: 961, startPoint y: 248, endPoint x: 1044, endPoint y: 270, distance: 85.9
click at [968, 257] on div at bounding box center [964, 224] width 6 height 70
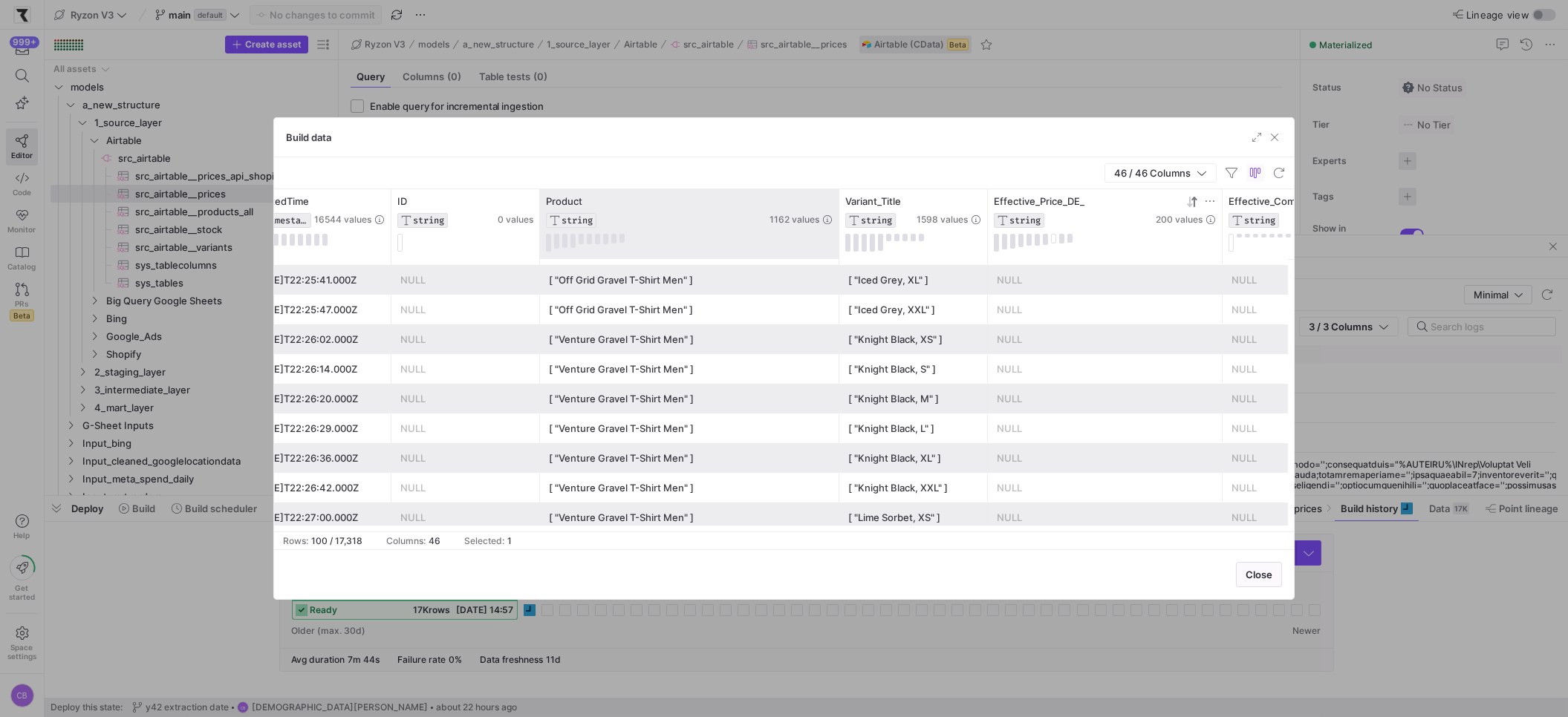
drag, startPoint x: 683, startPoint y: 228, endPoint x: 834, endPoint y: 232, distance: 151.1
click at [835, 232] on div at bounding box center [838, 224] width 6 height 70
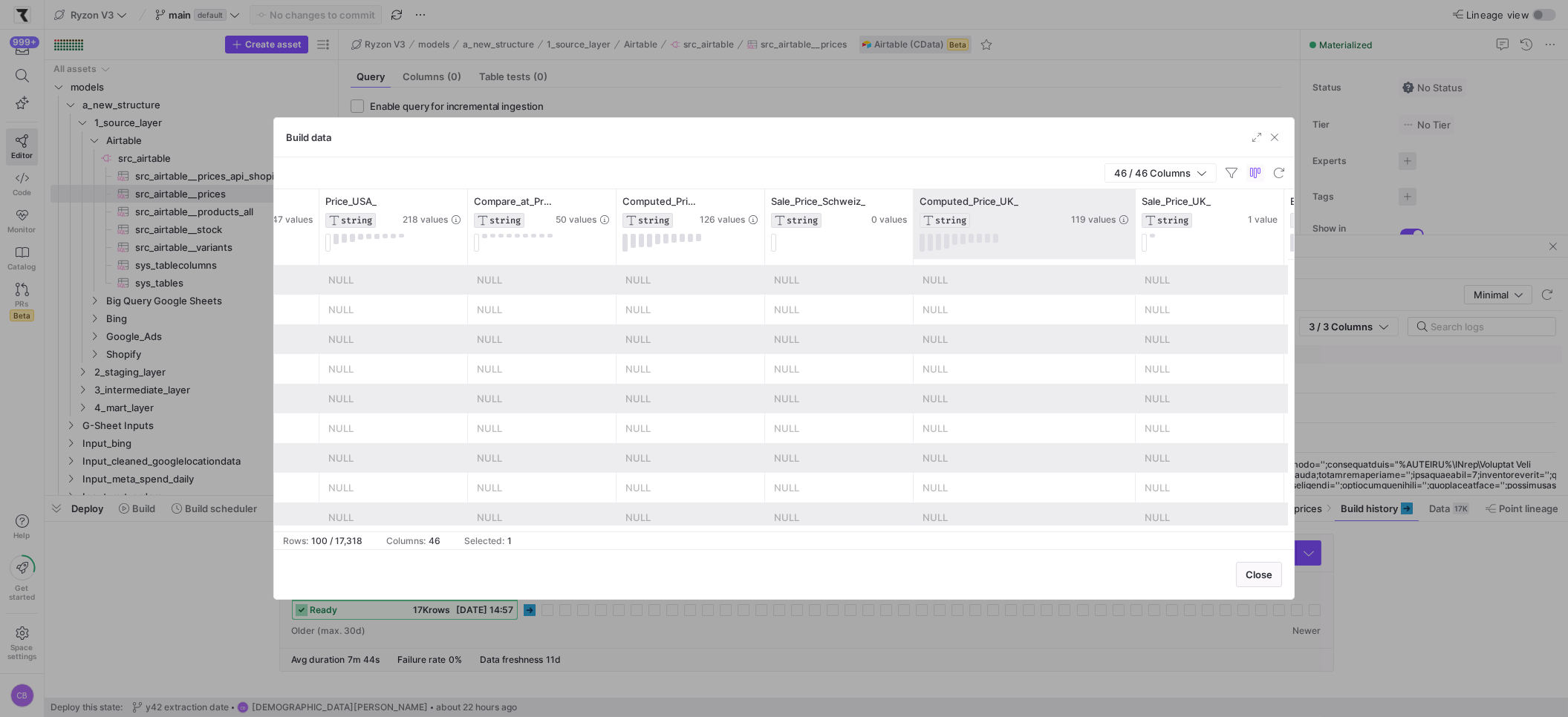
drag, startPoint x: 1059, startPoint y: 242, endPoint x: 1171, endPoint y: 255, distance: 112.8
click at [1138, 255] on div at bounding box center [1134, 224] width 6 height 70
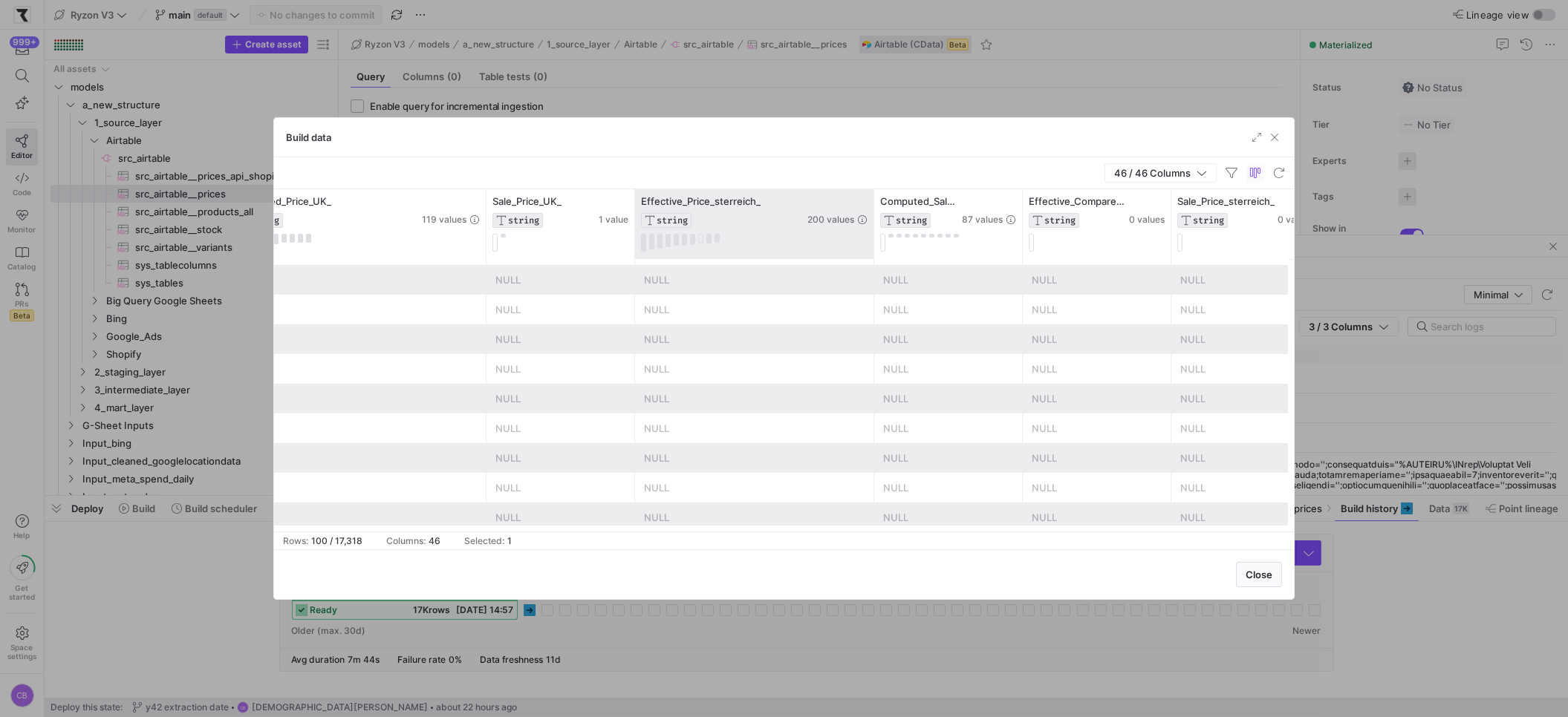
drag, startPoint x: 780, startPoint y: 225, endPoint x: 871, endPoint y: 244, distance: 93.0
click at [871, 244] on div at bounding box center [873, 224] width 6 height 70
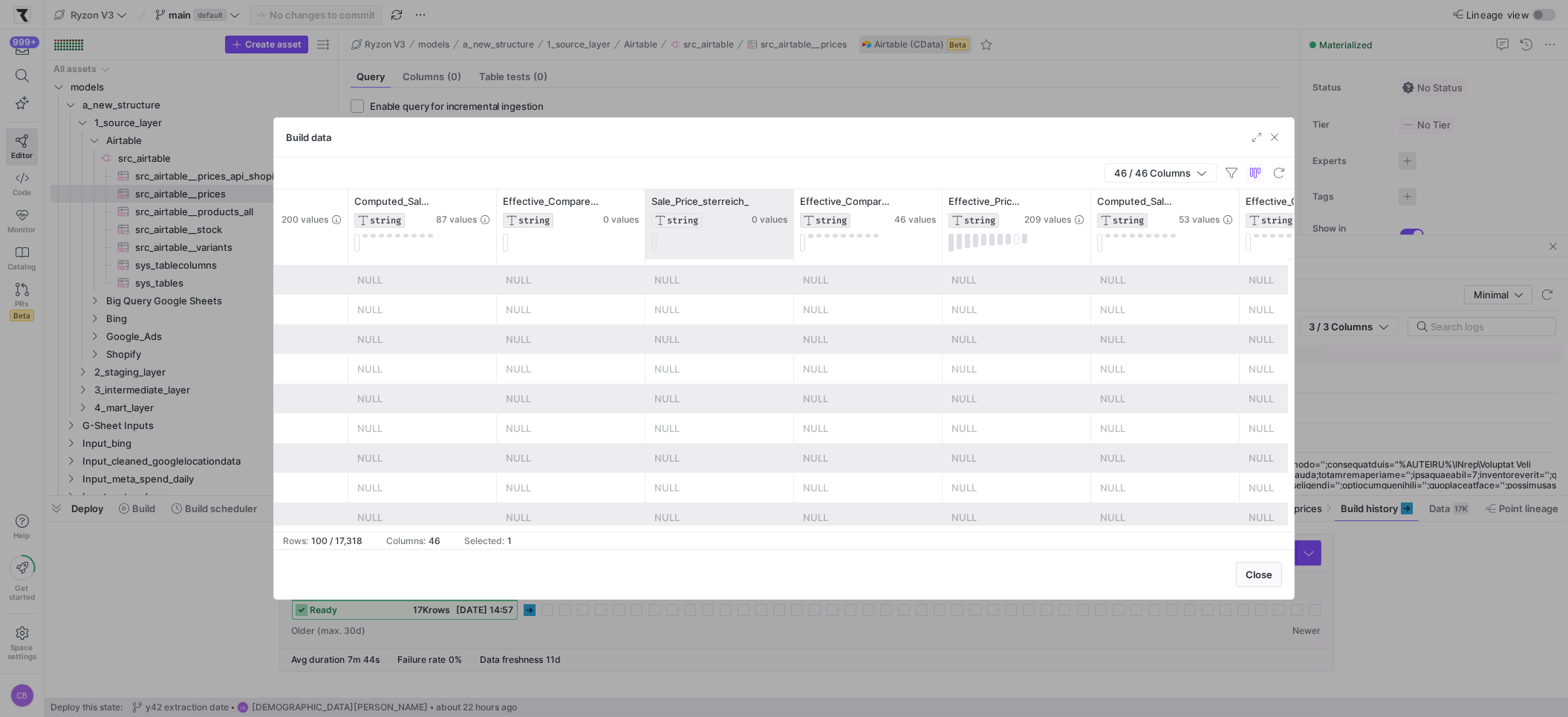
drag, startPoint x: 791, startPoint y: 230, endPoint x: 881, endPoint y: 233, distance: 90.0
click at [796, 233] on div at bounding box center [793, 224] width 6 height 70
drag, startPoint x: 782, startPoint y: 231, endPoint x: 855, endPoint y: 239, distance: 73.4
click at [798, 236] on div at bounding box center [794, 224] width 6 height 70
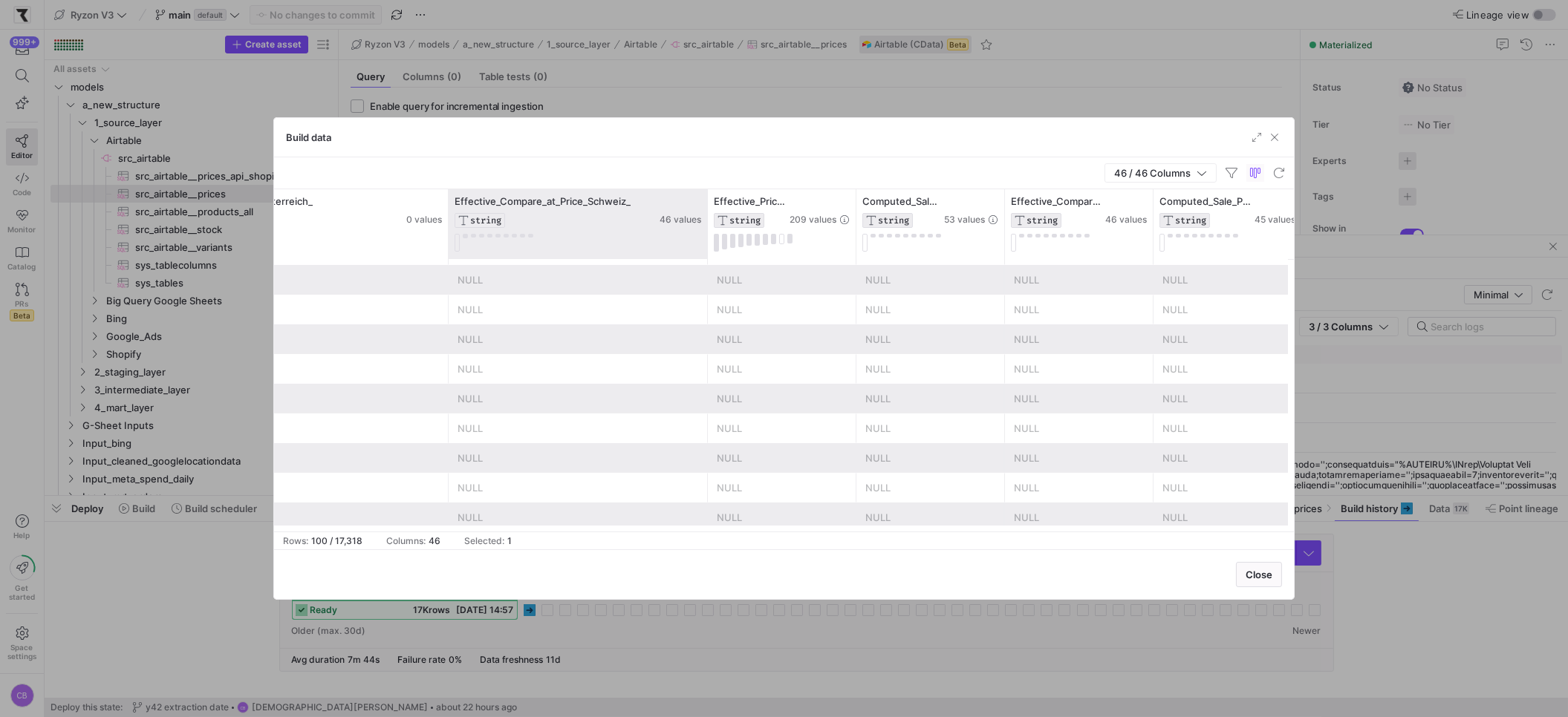
drag, startPoint x: 670, startPoint y: 241, endPoint x: 741, endPoint y: 256, distance: 72.6
click at [710, 256] on div at bounding box center [707, 224] width 6 height 70
click at [488, 236] on button at bounding box center [490, 236] width 5 height 4
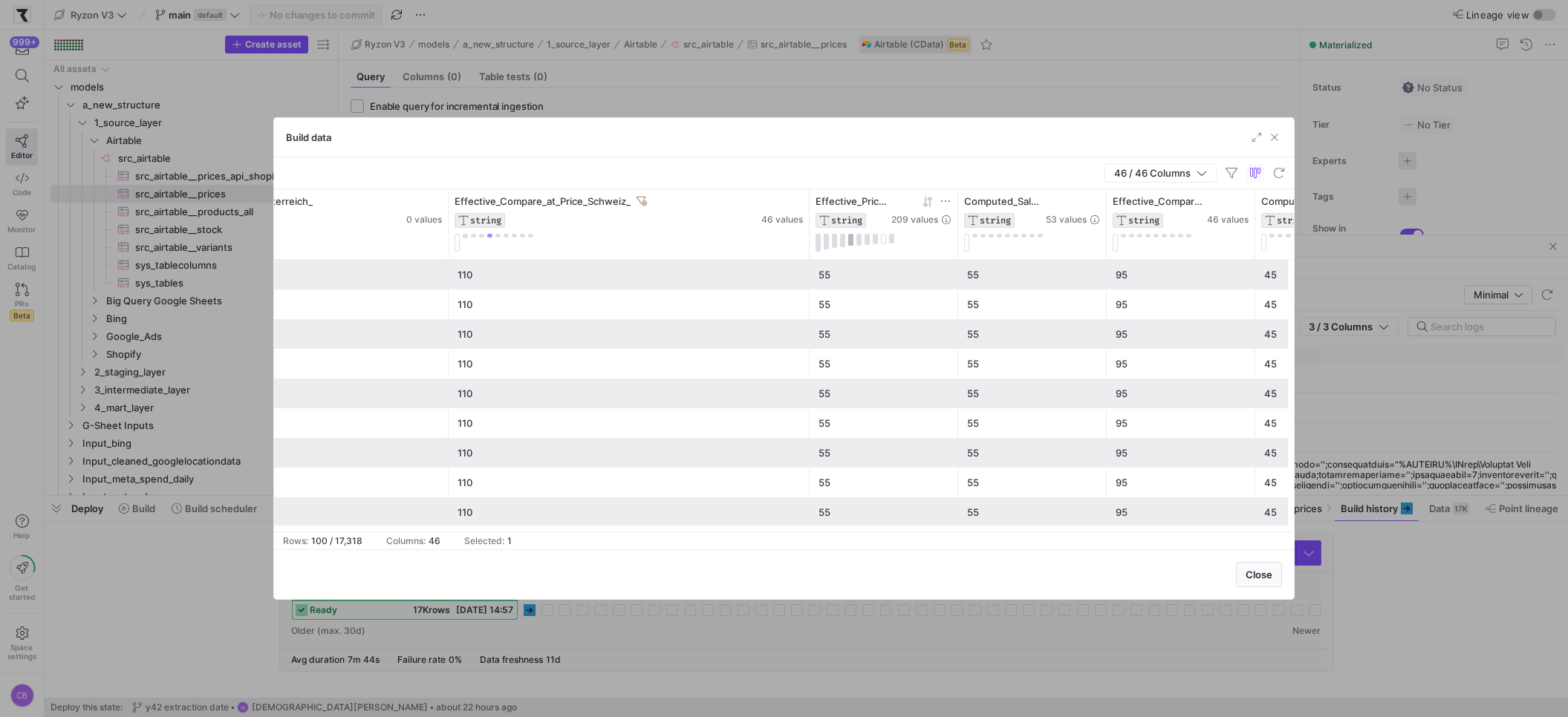
drag, startPoint x: 741, startPoint y: 223, endPoint x: 851, endPoint y: 237, distance: 110.9
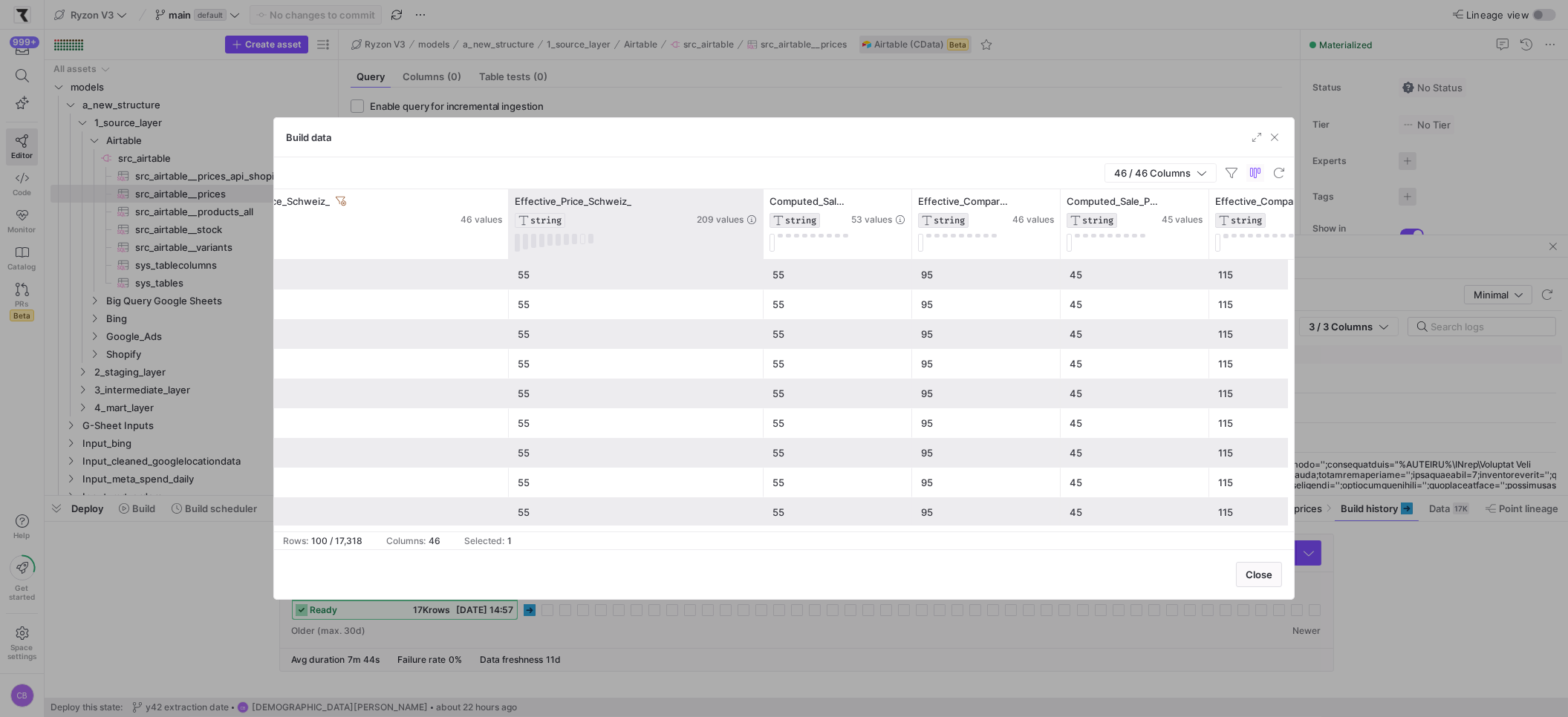
drag, startPoint x: 653, startPoint y: 218, endPoint x: 766, endPoint y: 236, distance: 114.4
click at [766, 236] on div at bounding box center [762, 224] width 6 height 70
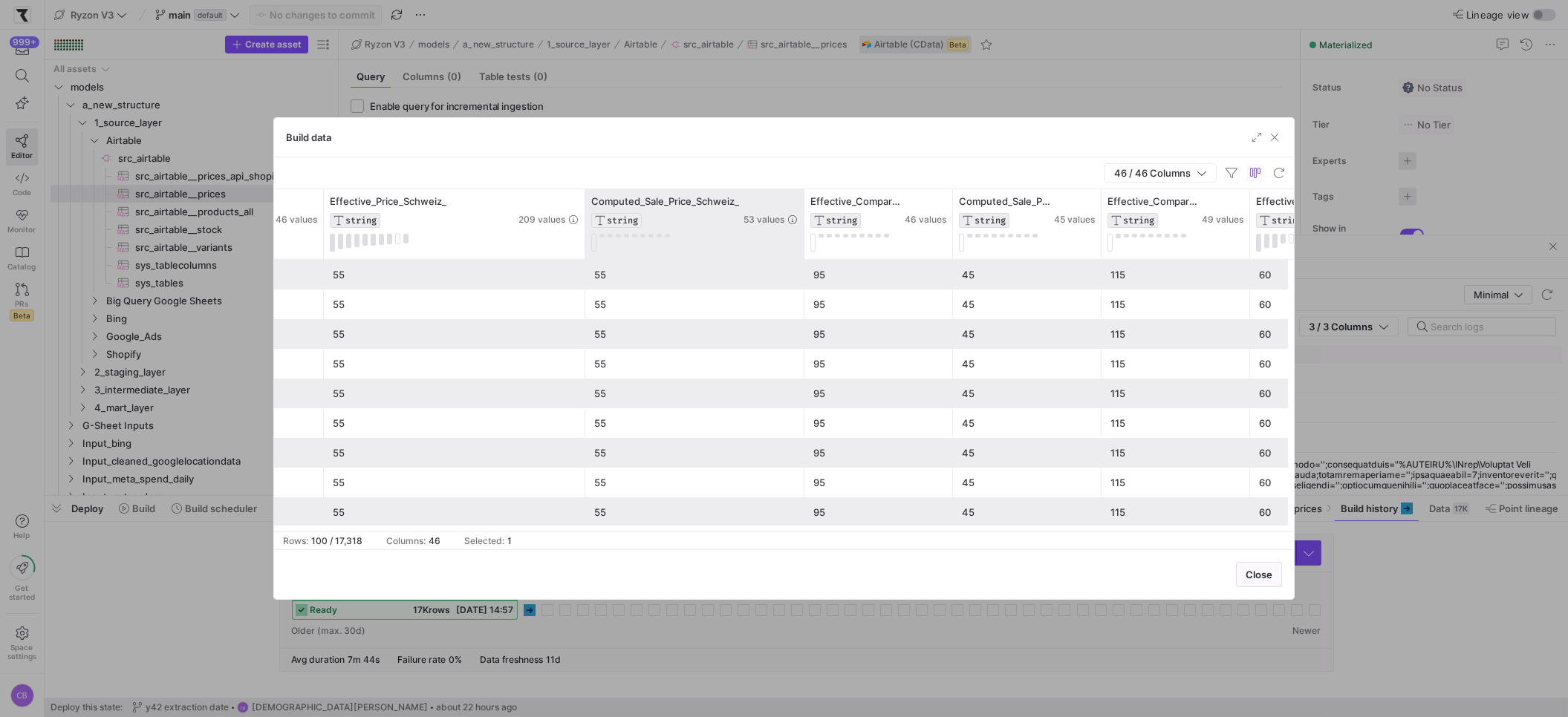
drag, startPoint x: 732, startPoint y: 227, endPoint x: 831, endPoint y: 236, distance: 99.4
click at [807, 236] on div at bounding box center [803, 224] width 6 height 70
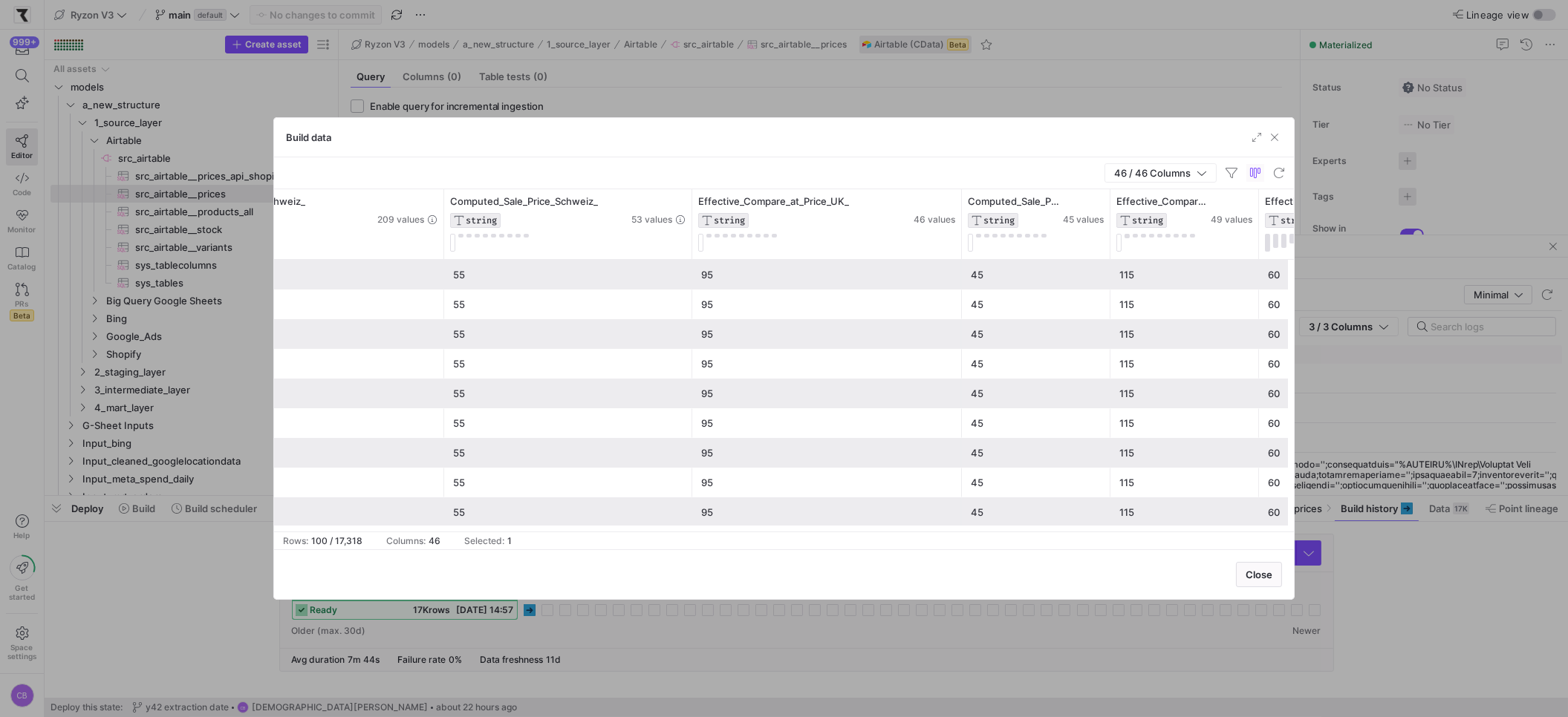
drag, startPoint x: 839, startPoint y: 246, endPoint x: 962, endPoint y: 311, distance: 139.1
click at [962, 311] on div "Effective_Compare_at_Price_Schweiz_ STRING 46 values Effective_Price_Schweiz_ S…" at bounding box center [783, 360] width 1020 height 342
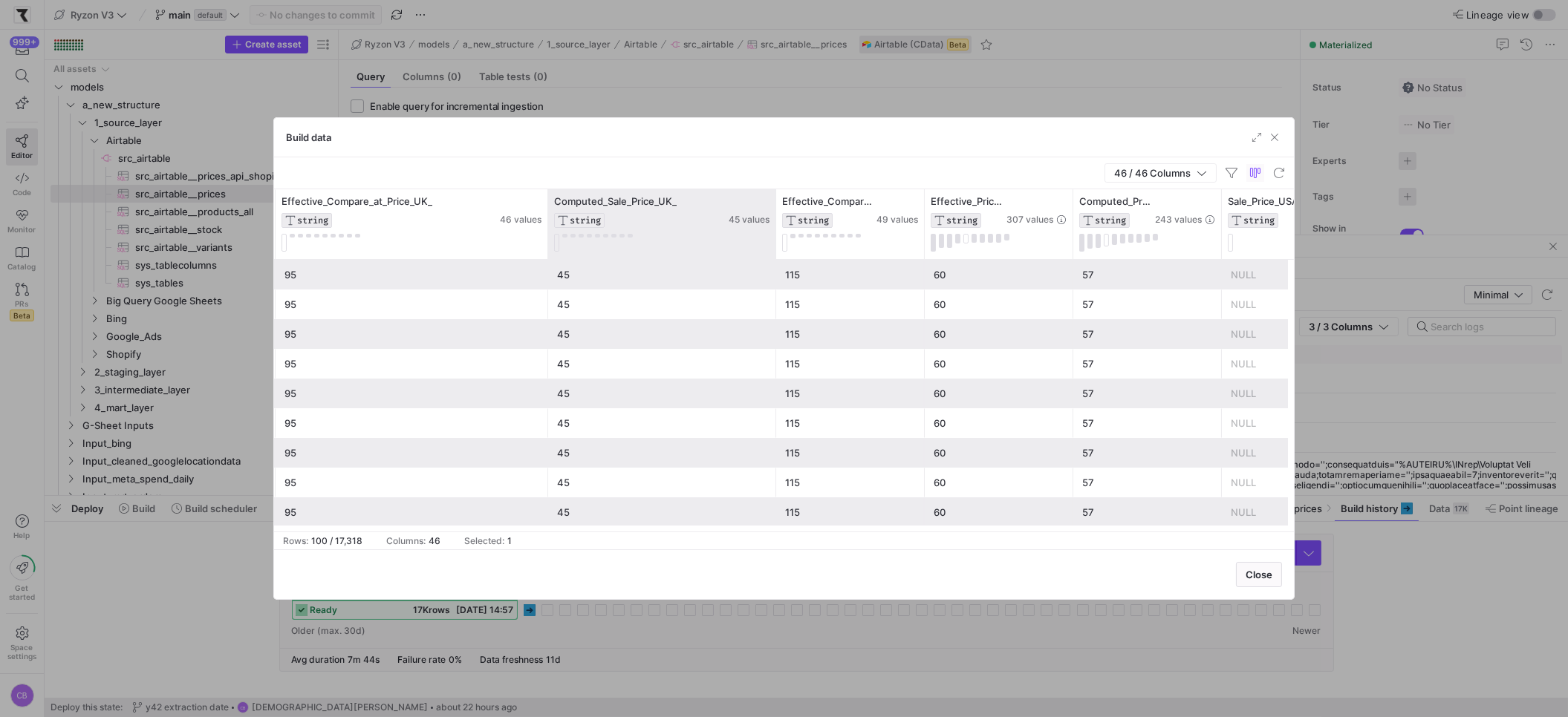
drag, startPoint x: 692, startPoint y: 229, endPoint x: 771, endPoint y: 256, distance: 83.5
click at [772, 256] on div at bounding box center [775, 224] width 6 height 70
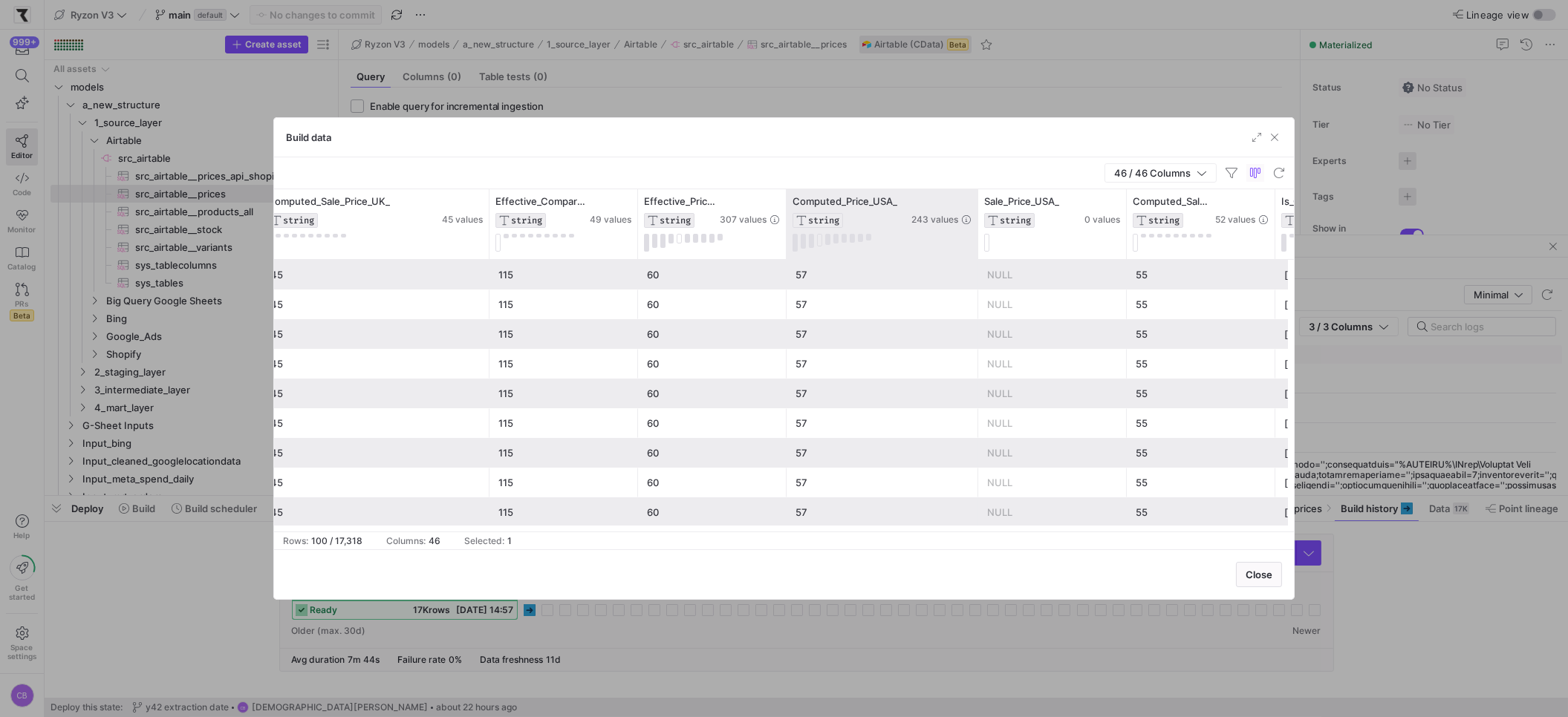
drag, startPoint x: 933, startPoint y: 236, endPoint x: 1008, endPoint y: 236, distance: 75.0
click at [980, 235] on div at bounding box center [977, 224] width 6 height 70
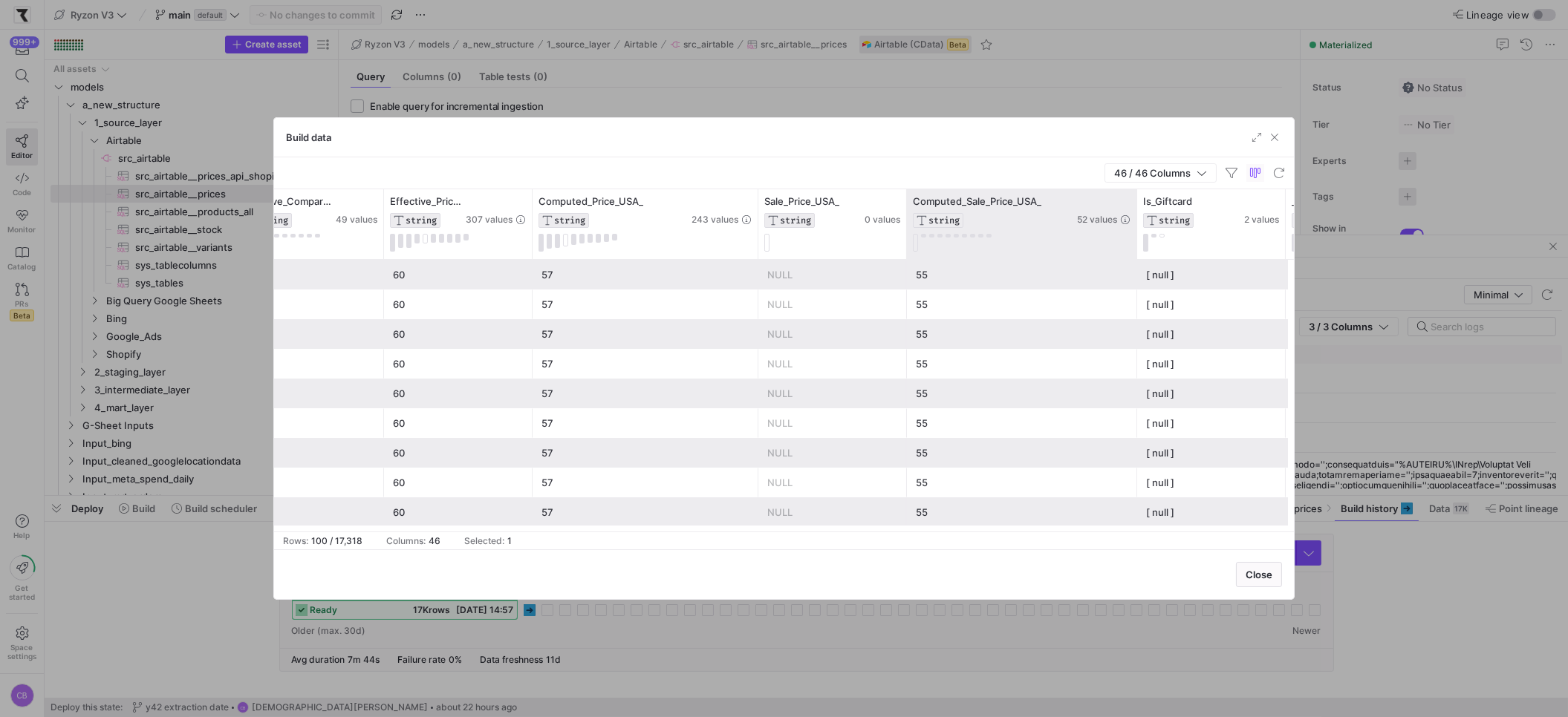
drag, startPoint x: 1051, startPoint y: 237, endPoint x: 1125, endPoint y: 256, distance: 76.4
click at [1133, 254] on div at bounding box center [1136, 224] width 6 height 70
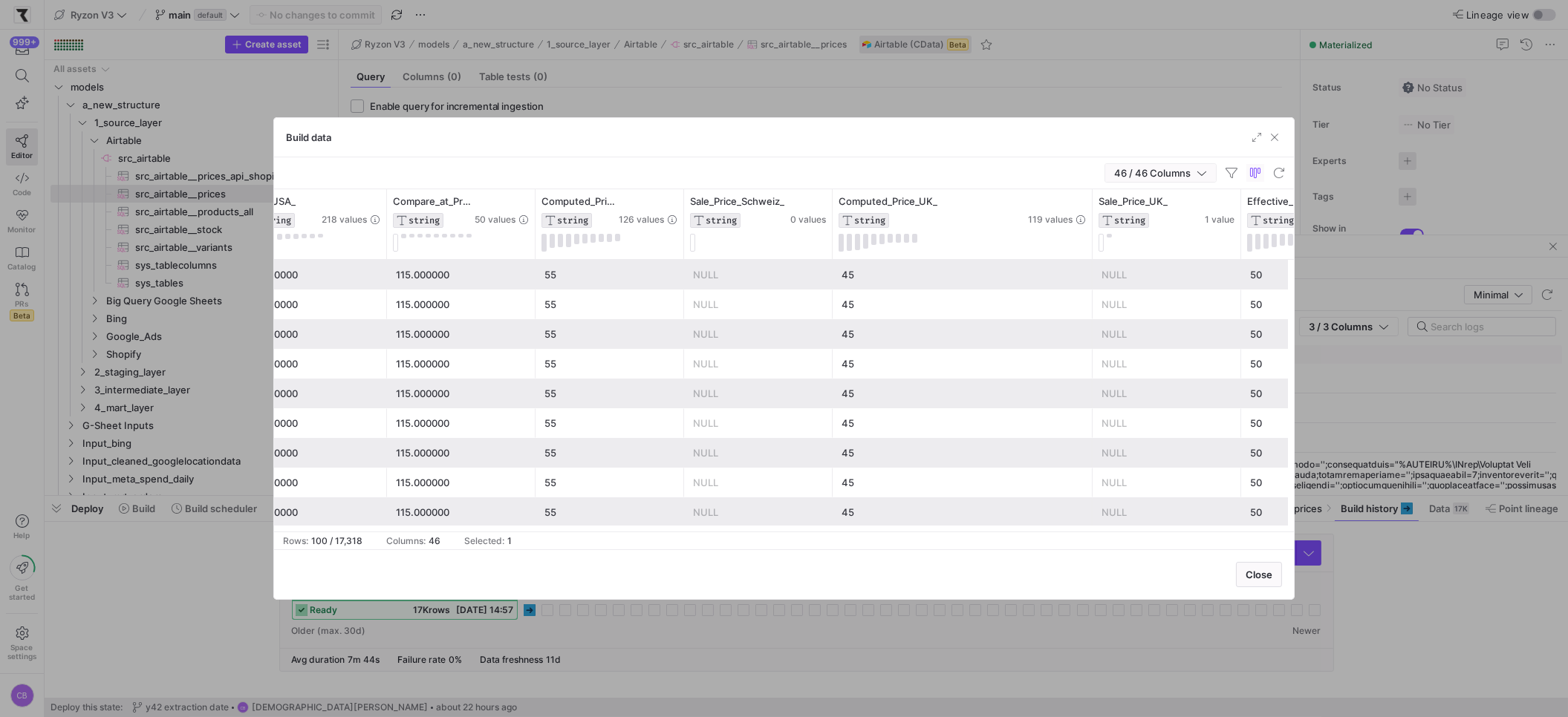
click at [1161, 175] on span "46 / 46 Columns" at bounding box center [1156, 173] width 83 height 12
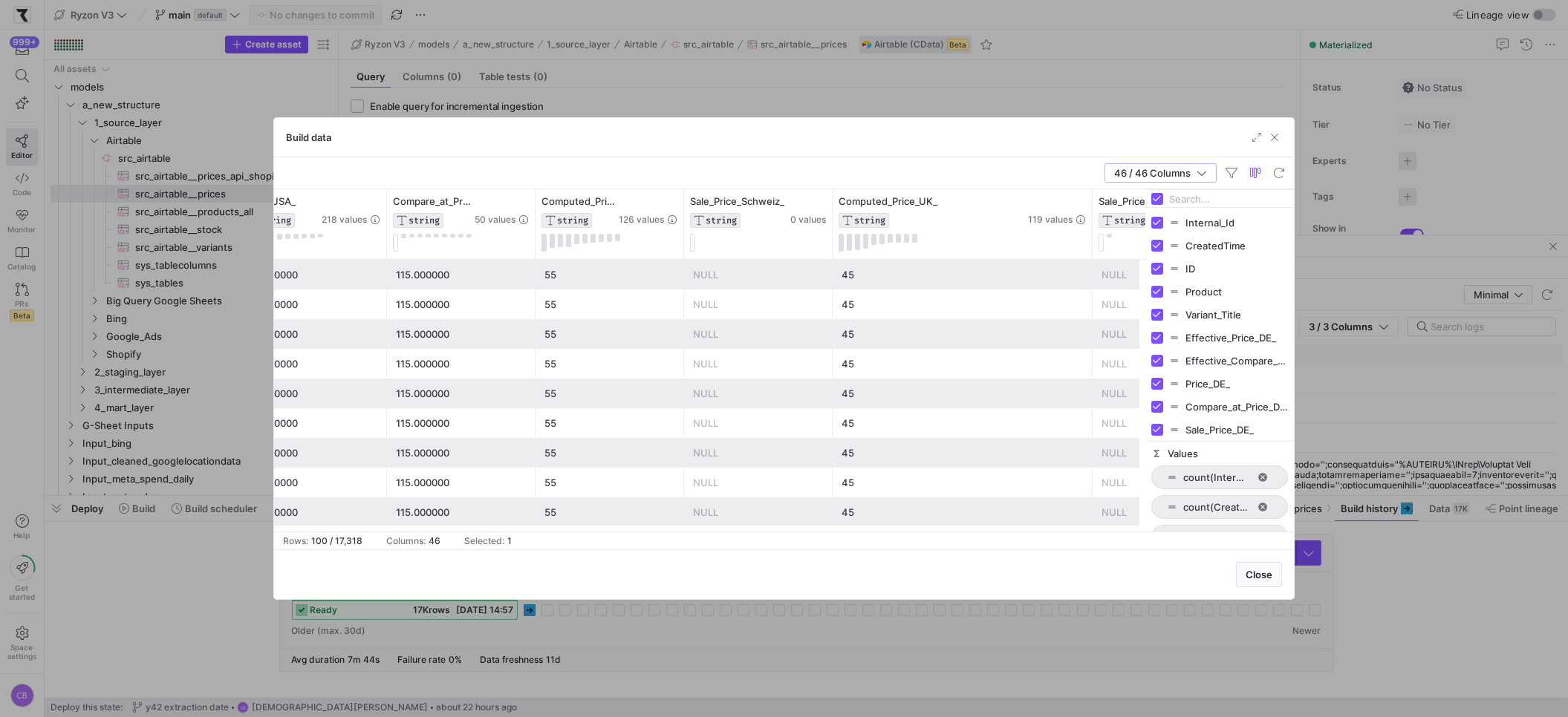
click at [1168, 198] on div at bounding box center [1219, 199] width 149 height 18
click at [1185, 199] on input "Filter Columns Input" at bounding box center [1229, 199] width 119 height 30
type input "sk"
checkbox input "false"
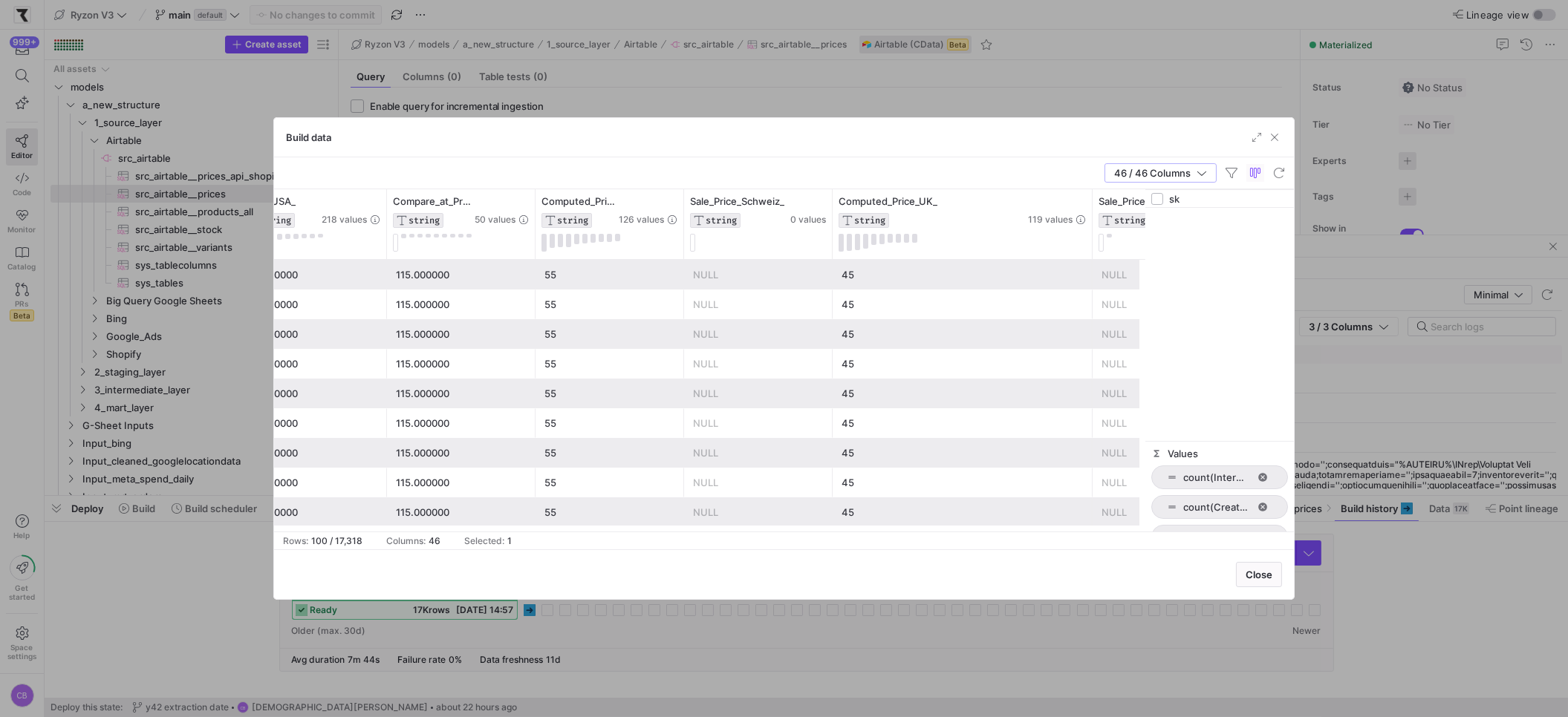
type input "s"
checkbox input "true"
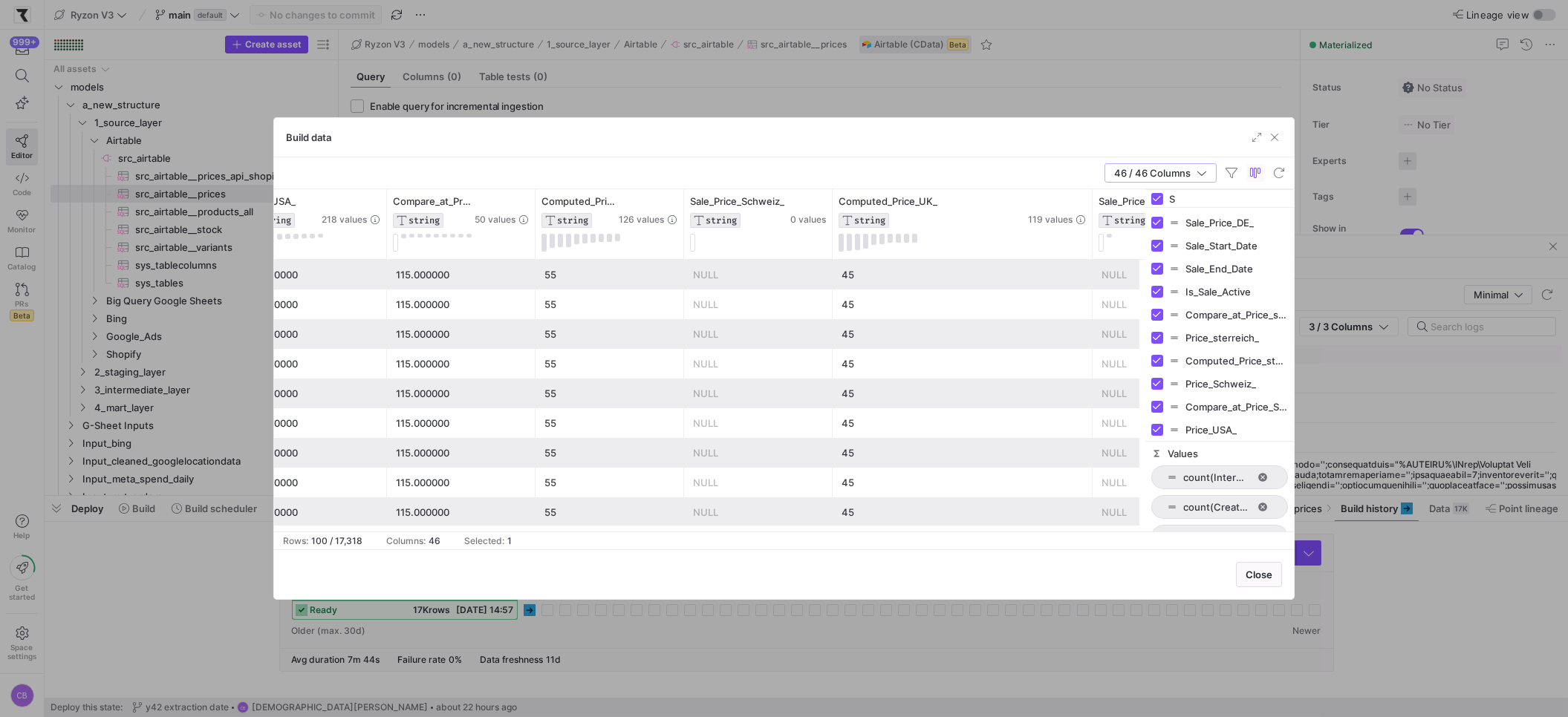
type input "SK"
checkbox input "false"
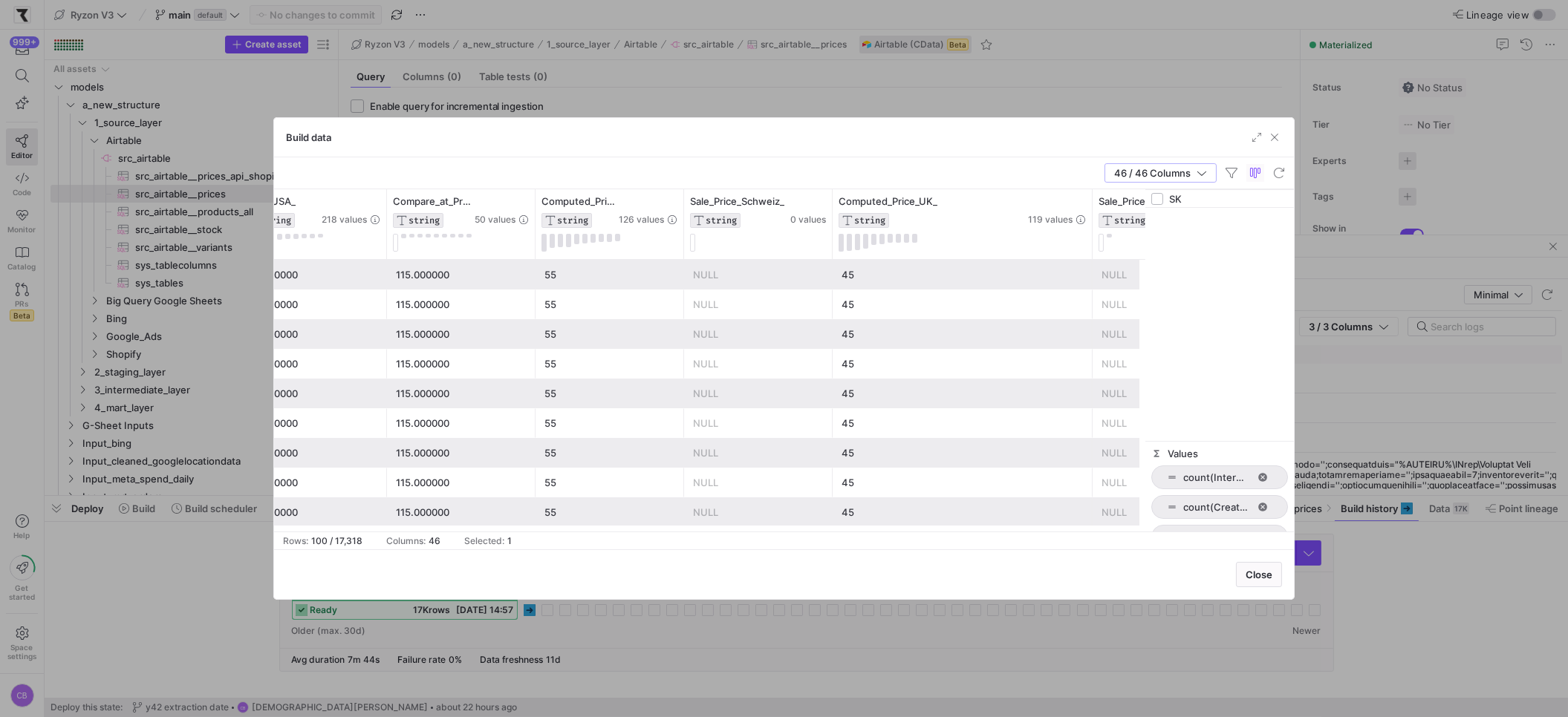
type input "S"
checkbox input "true"
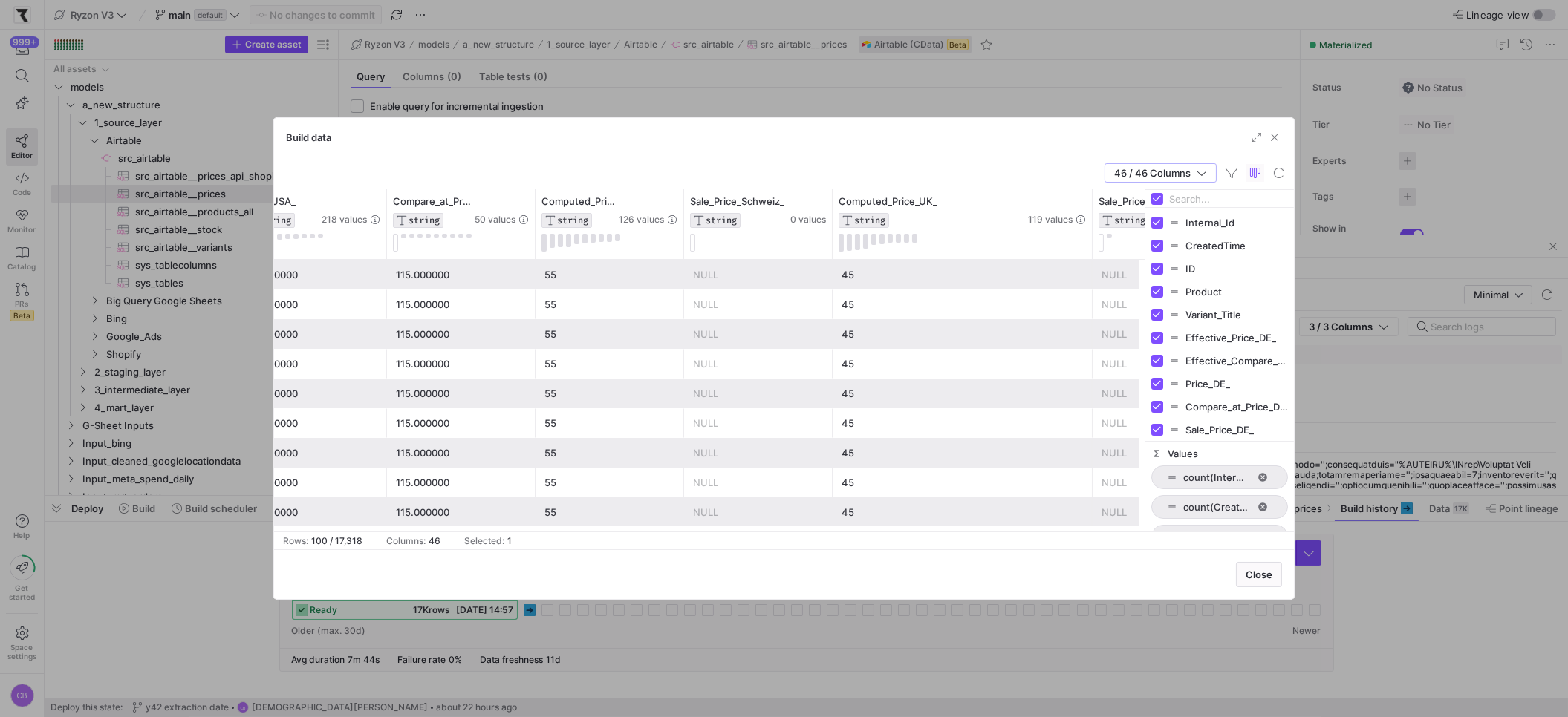
click at [599, 381] on div "55" at bounding box center [609, 394] width 131 height 29
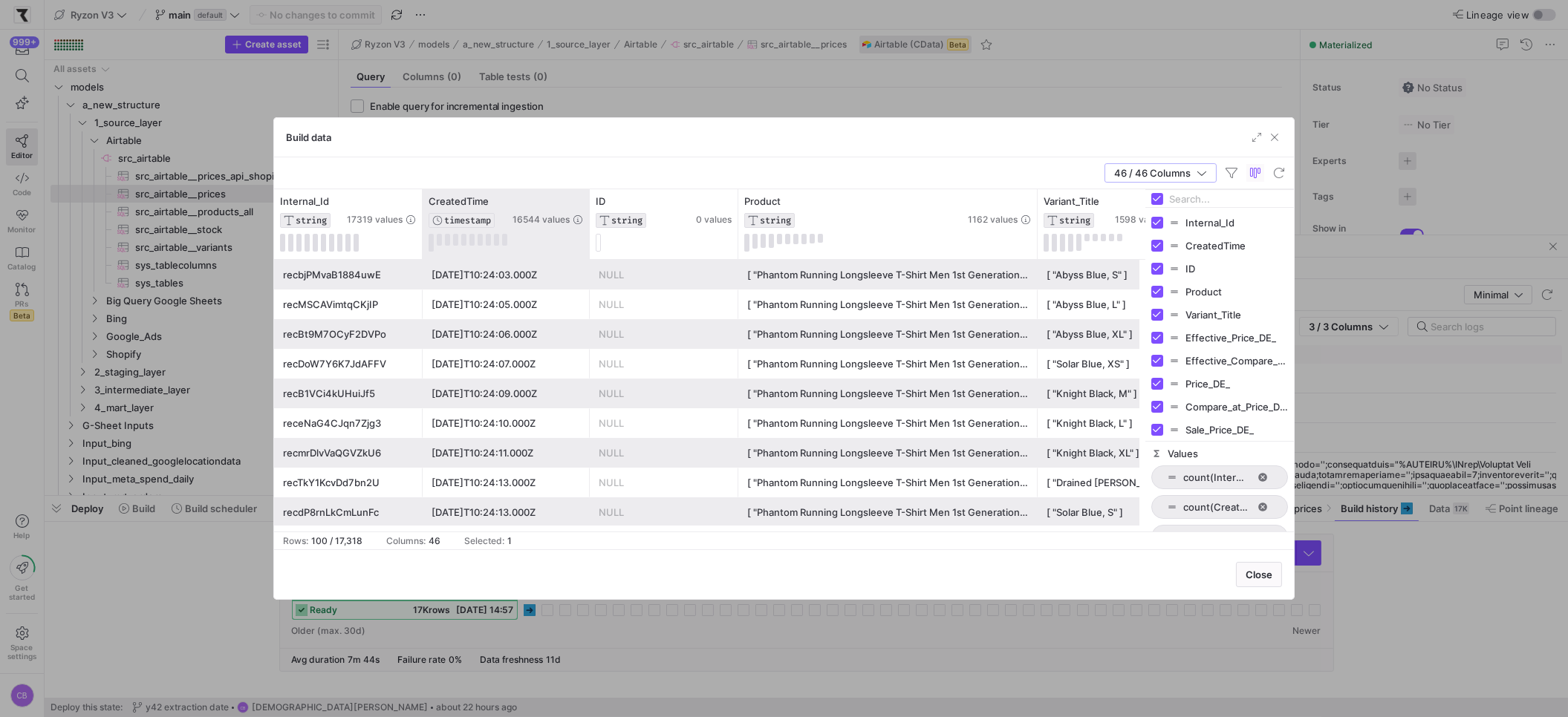
drag, startPoint x: 570, startPoint y: 198, endPoint x: 635, endPoint y: 214, distance: 66.9
click at [592, 202] on div at bounding box center [589, 224] width 6 height 70
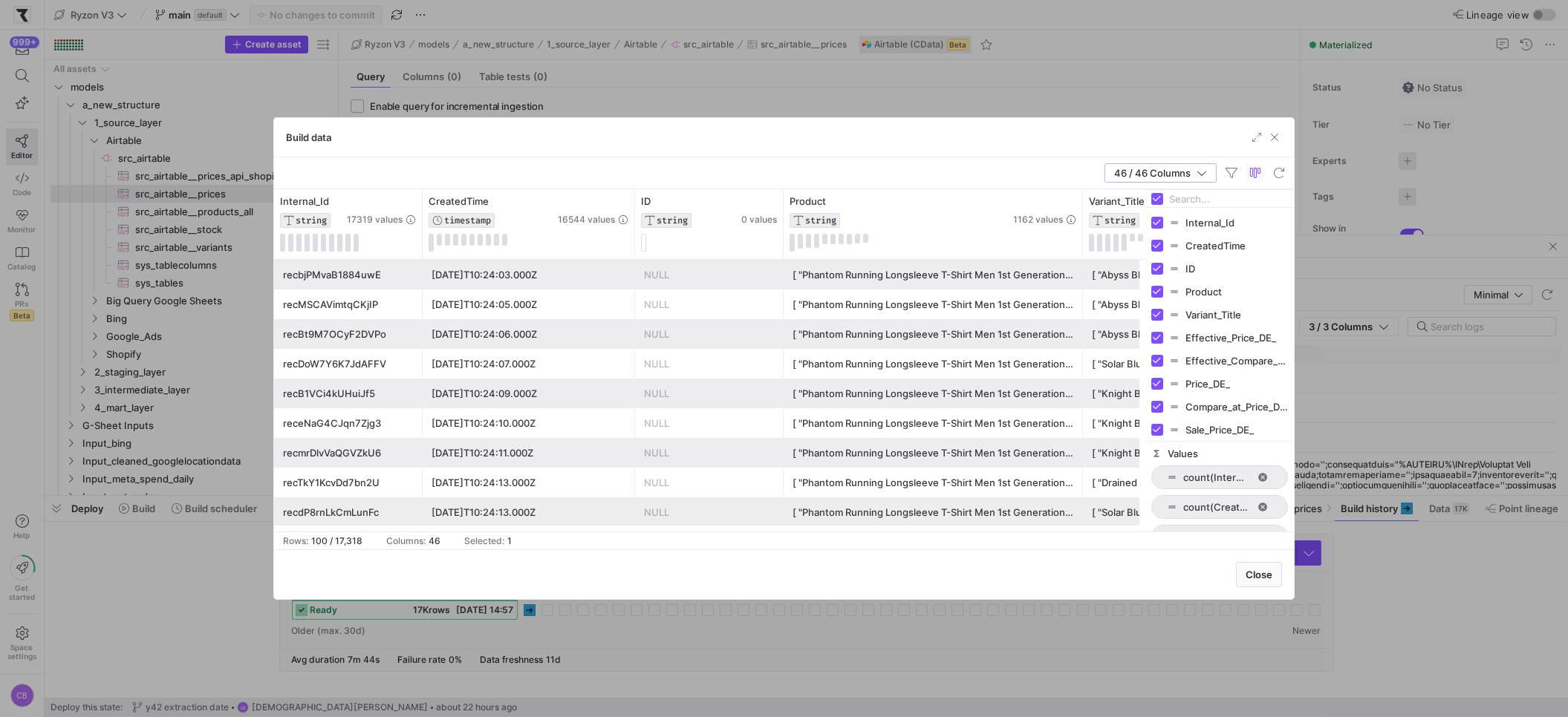
click at [155, 283] on div at bounding box center [784, 358] width 1568 height 717
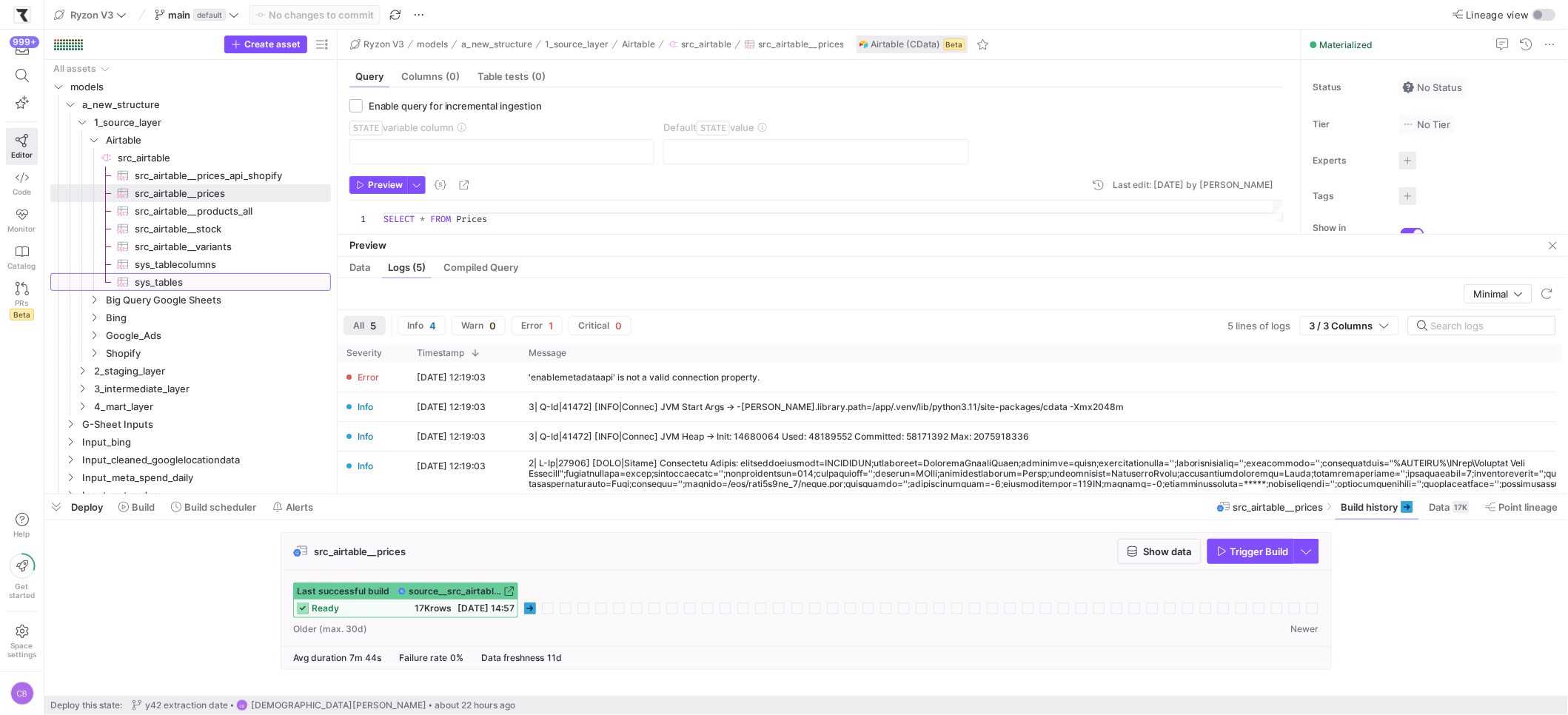
click at [154, 283] on span "sys_tables​​​​​​​​​" at bounding box center [224, 282] width 180 height 17
type textarea "SELECT * FROM sys_tables"
click at [1280, 548] on span "Trigger Build" at bounding box center [1259, 551] width 58 height 12
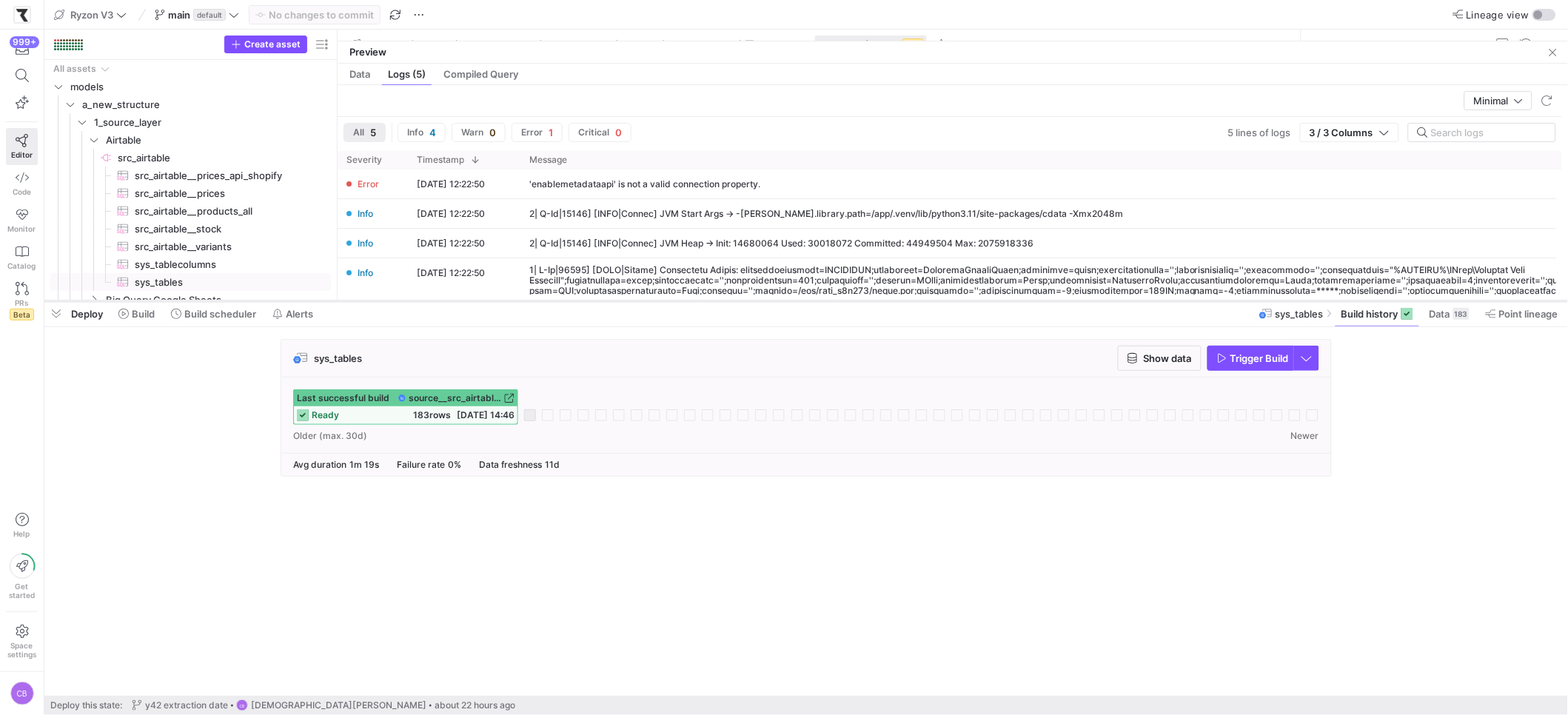
drag, startPoint x: 559, startPoint y: 496, endPoint x: 597, endPoint y: 242, distance: 256.8
click at [597, 298] on div at bounding box center [807, 301] width 1524 height 6
